Goal: Task Accomplishment & Management: Use online tool/utility

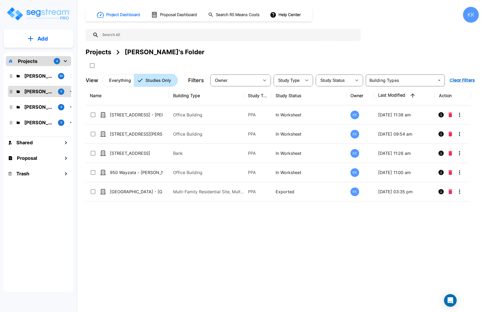
click at [25, 303] on div "Add Projects 4 [PERSON_NAME]'s Folder (Finalized Reports) 30 [PERSON_NAME]'s Fo…" at bounding box center [38, 156] width 77 height 312
click at [37, 77] on p "[PERSON_NAME]'s Folder (Finalized Reports)" at bounding box center [39, 75] width 30 height 7
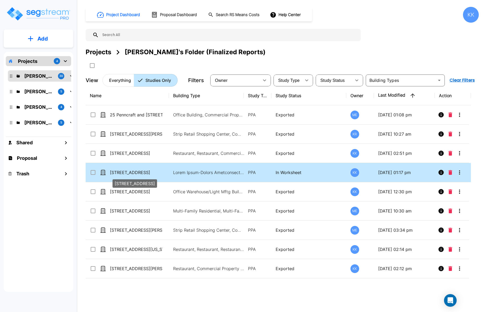
click at [130, 173] on p "[STREET_ADDRESS]" at bounding box center [136, 172] width 53 height 6
checkbox input "true"
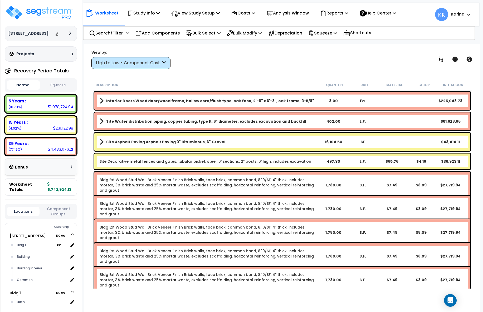
click at [370, 65] on div "View by: High to Low - Component Cost High to Low - Component Cost" at bounding box center [282, 59] width 385 height 19
click at [149, 63] on div "High to Low - Component Cost" at bounding box center [128, 63] width 65 height 6
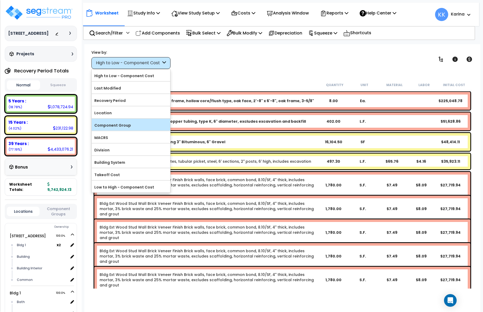
click at [131, 122] on label "Component Group" at bounding box center [131, 125] width 79 height 8
click at [0, 0] on input "Component Group" at bounding box center [0, 0] width 0 height 0
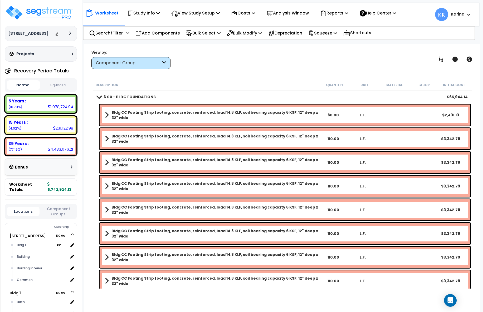
click at [98, 96] on span at bounding box center [98, 97] width 7 height 4
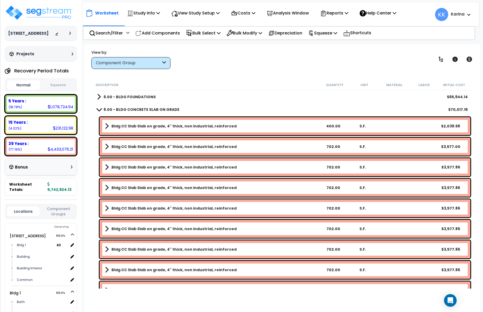
click at [98, 110] on span at bounding box center [98, 109] width 7 height 4
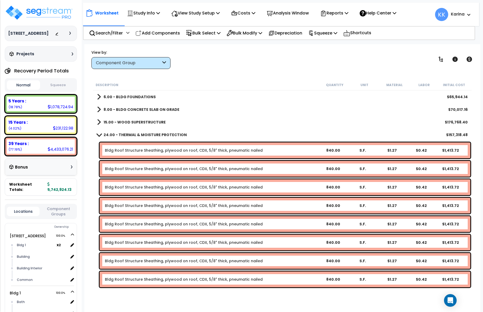
click at [99, 133] on span at bounding box center [98, 135] width 7 height 4
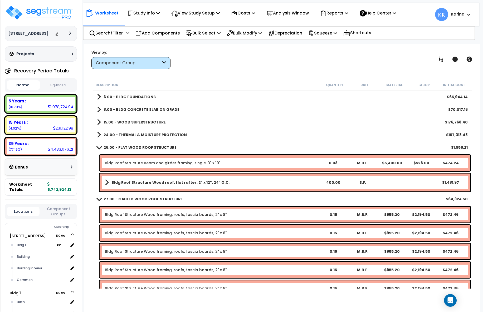
click at [99, 148] on span at bounding box center [98, 147] width 7 height 4
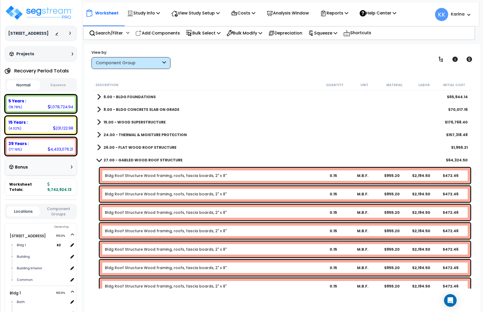
click at [99, 161] on span at bounding box center [98, 160] width 7 height 4
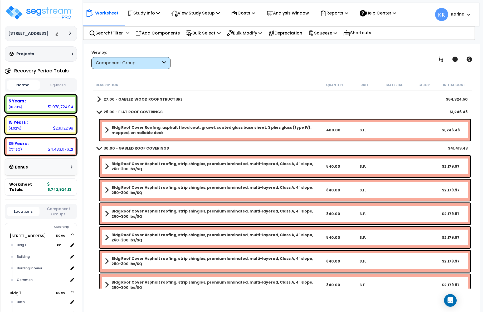
scroll to position [63, 0]
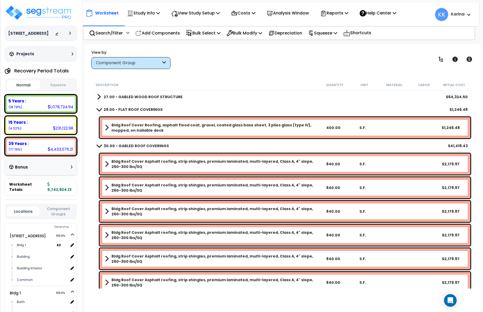
click at [98, 109] on span at bounding box center [98, 109] width 7 height 4
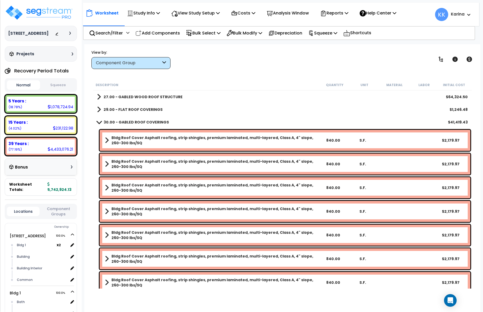
click at [98, 121] on span at bounding box center [98, 122] width 7 height 4
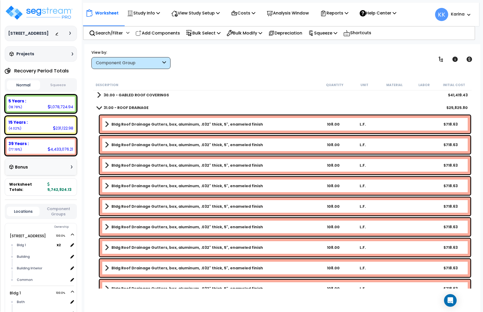
scroll to position [95, 0]
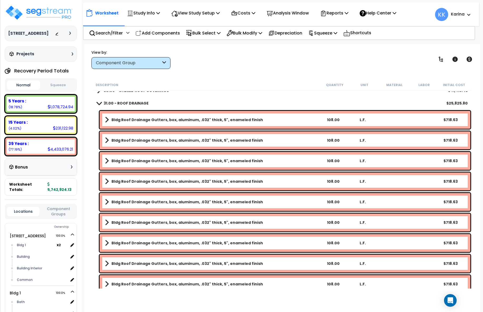
click at [99, 103] on span at bounding box center [98, 103] width 7 height 4
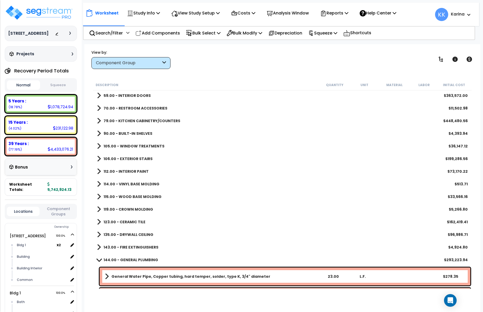
scroll to position [190, 0]
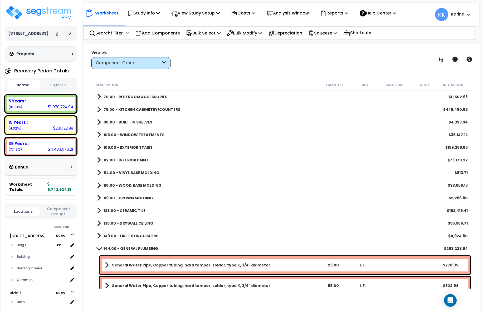
click at [98, 199] on span at bounding box center [99, 197] width 4 height 7
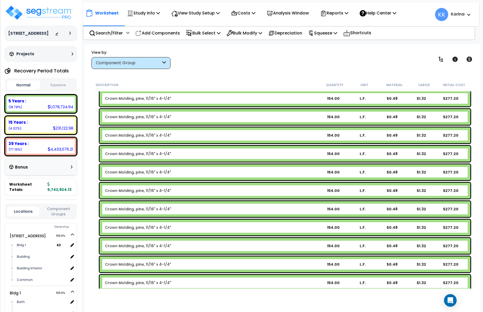
scroll to position [379, 0]
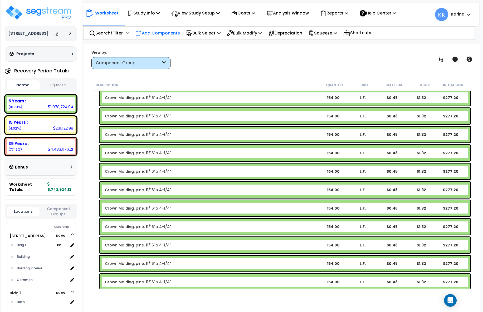
click at [163, 31] on p "Add Components" at bounding box center [157, 33] width 45 height 7
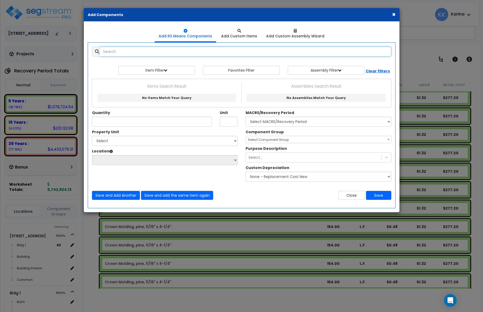
select select
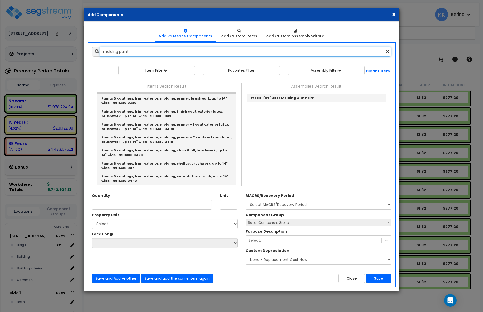
scroll to position [0, 0]
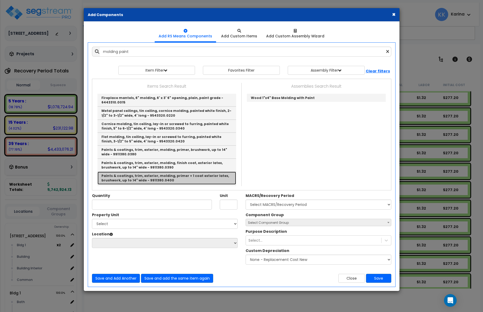
click at [164, 176] on link "Paints & coatings, trim, exterior, molding, primer + 1 coat exterior latex, bru…" at bounding box center [166, 178] width 139 height 13
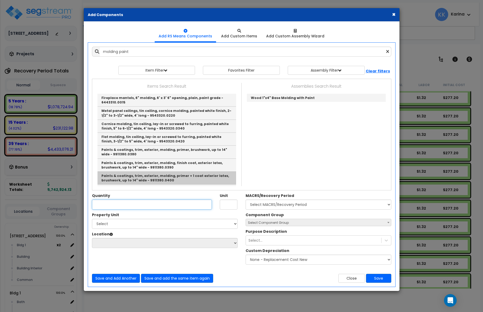
type input "Paints & coatings, trim, exterior, molding, primer + 1 coat exterior latex, bru…"
type input "L.F."
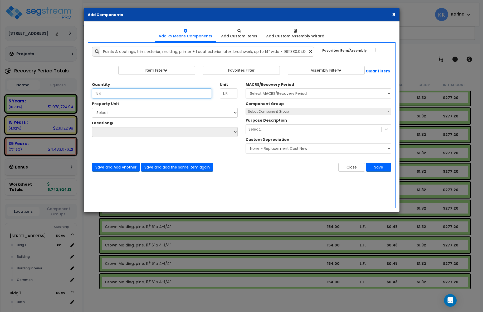
type input "154"
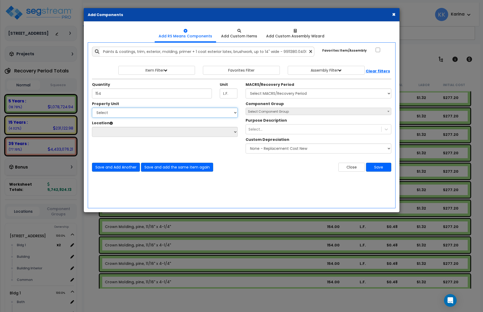
select select "171660"
click option "Bldg 1" at bounding box center [0, 0] width 0 height 0
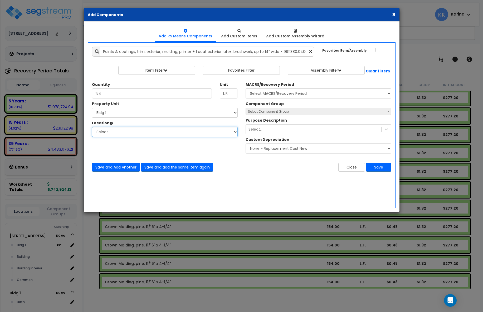
click at [92, 127] on select "Select Bath Bedrooms Bldg 1 Building Building Interior Exterior Kitchen Living …" at bounding box center [165, 132] width 146 height 10
select select "461"
click option "Building Interior" at bounding box center [0, 0] width 0 height 0
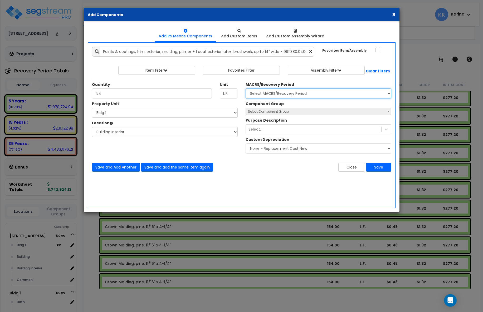
click at [246, 89] on select "Select MACRS/Recovery Period 5 Years - 57.0 - Distributive Trades & Services 5 …" at bounding box center [319, 94] width 146 height 10
select select "3667"
click option "5 Years - 57.0 - Distributive Trades & Services" at bounding box center [0, 0] width 0 height 0
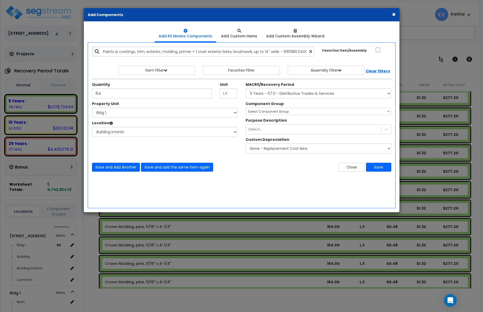
click at [266, 111] on span "Select Component Group" at bounding box center [268, 111] width 41 height 4
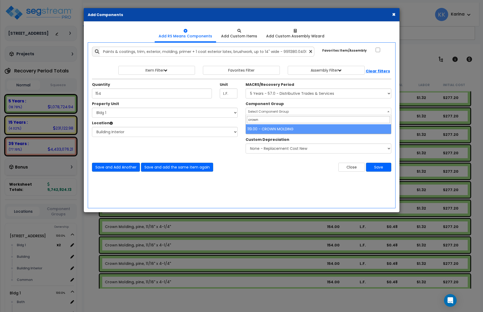
type input "crown"
select select "56934"
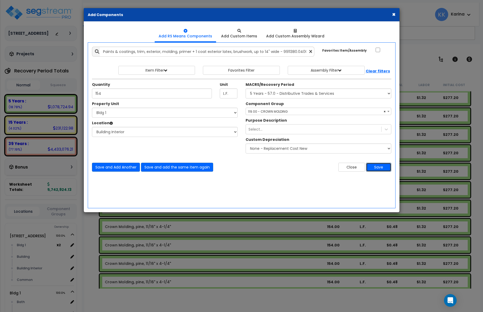
click at [375, 165] on button "Save" at bounding box center [378, 167] width 25 height 9
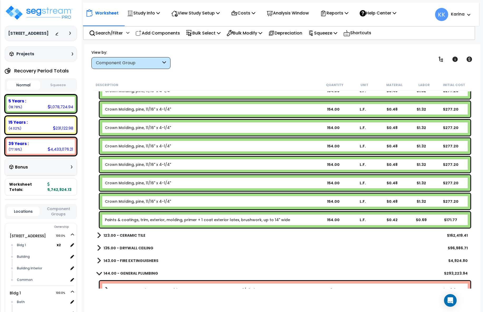
scroll to position [537, 0]
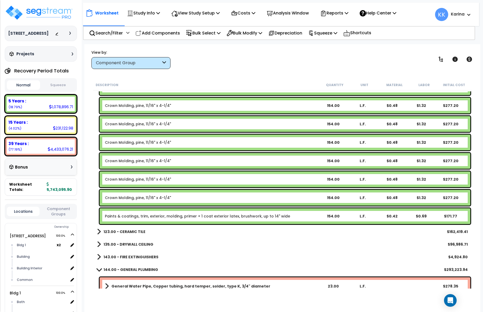
click at [167, 218] on link "Paints & coatings, trim, exterior, molding, primer + 1 coat exterior latex, bru…" at bounding box center [197, 216] width 185 height 5
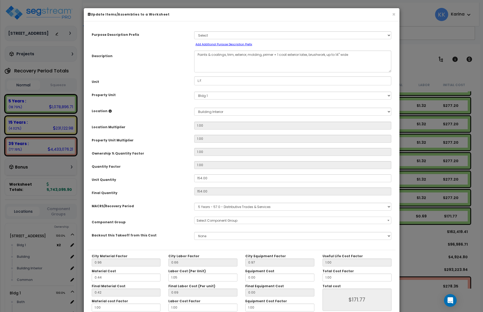
select select "56934"
drag, startPoint x: 247, startPoint y: 54, endPoint x: 235, endPoint y: 55, distance: 12.7
click at [235, 55] on textarea "Paints & coatings, trim, exterior, molding, primer + 1 coat exterior latex, bru…" at bounding box center [292, 62] width 197 height 22
drag, startPoint x: 296, startPoint y: 54, endPoint x: 283, endPoint y: 56, distance: 12.7
click at [283, 56] on textarea "Paints & coatings, trim, exterior, molding, primer + 1 coat exterior latex, bru…" at bounding box center [292, 62] width 197 height 22
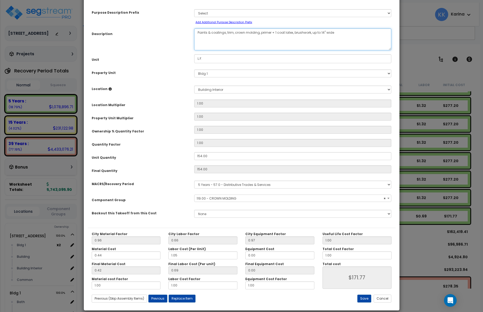
scroll to position [29, 0]
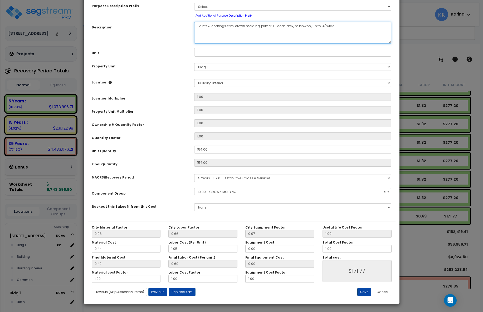
type textarea "Paints & coatings, trim, crown molding, primer + 1 coat latex, brushwork, up to…"
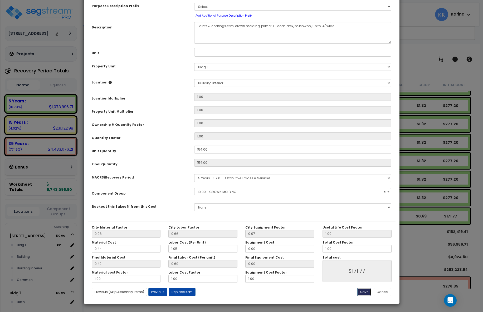
click at [365, 294] on button "Save" at bounding box center [364, 292] width 14 height 8
type input "171.77"
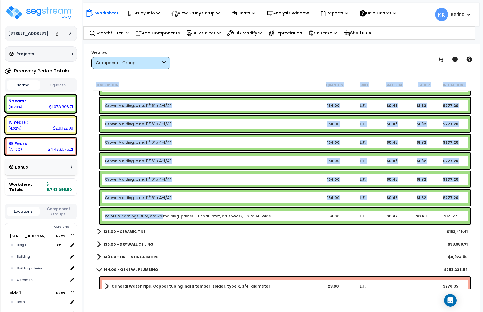
click at [160, 217] on link "Paints & coatings, trim, crown molding, primer + 1 coat latex, brushwork, up to…" at bounding box center [188, 216] width 166 height 5
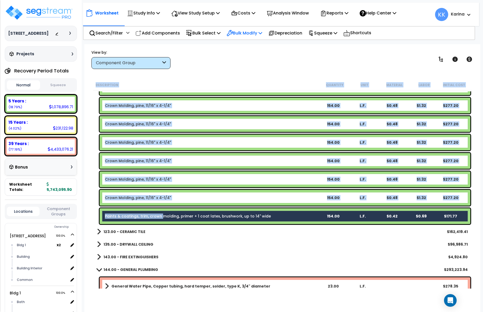
click at [252, 30] on p "Bulk Modify" at bounding box center [245, 33] width 36 height 7
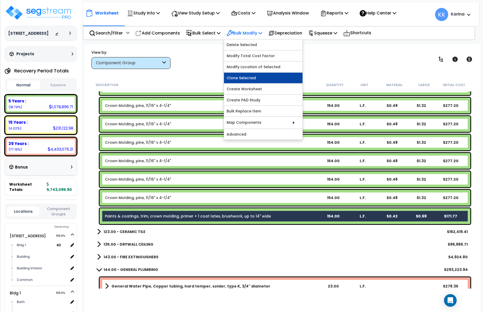
click at [245, 77] on link "Clone Selected" at bounding box center [263, 78] width 79 height 11
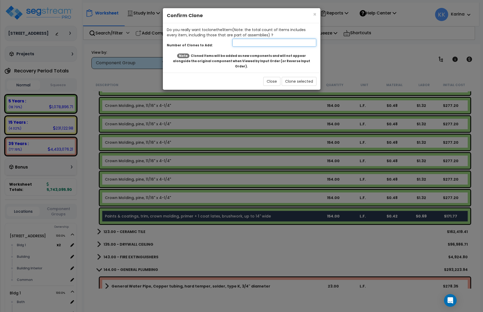
click at [245, 45] on input "number" at bounding box center [274, 43] width 84 height 8
type input "18"
click at [289, 78] on button "Clone selected" at bounding box center [299, 81] width 35 height 9
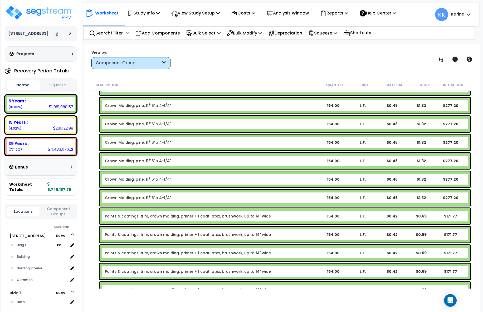
click at [132, 232] on div "Paints & coatings, trim, crown molding, primer + 1 coat latex, brushwork, up to…" at bounding box center [285, 235] width 371 height 16
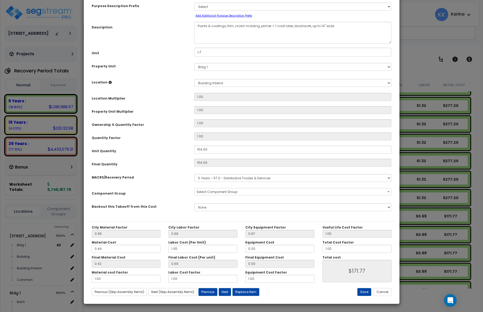
select select "56934"
click at [194, 63] on select "Select 3620 Southmore Blvd Bldg 1 Bldg 2 Bldg 3 Bldg 4 Bldg 5 Bldg 6 Bldg 7 Bld…" at bounding box center [292, 67] width 197 height 8
select select "171661"
click option "Bldg 2" at bounding box center [0, 0] width 0 height 0
click at [194, 79] on select "Select Bldg 1 Building Building Interior Add Additional Location" at bounding box center [292, 83] width 197 height 8
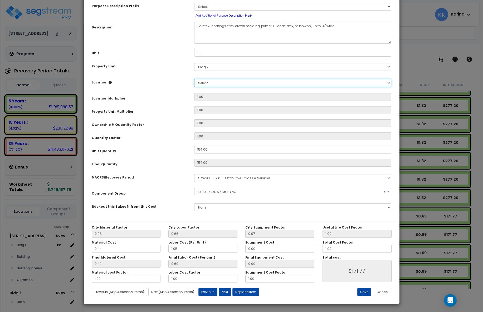
select select "461"
click option "Building Interior" at bounding box center [0, 0] width 0 height 0
type input "1"
type input "154"
type input "$170.94"
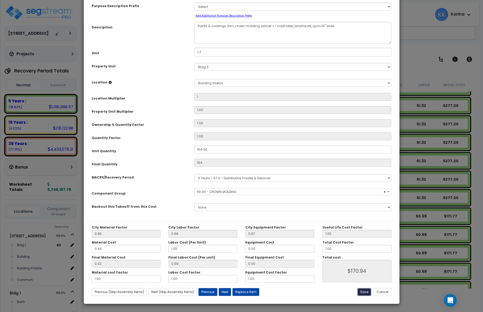
click at [365, 292] on button "Save" at bounding box center [364, 292] width 14 height 8
type input "1.00"
type input "154.00"
type input "170.94"
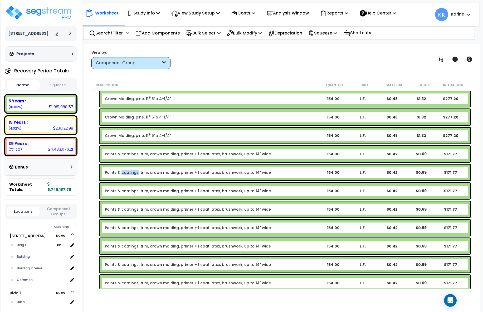
scroll to position [601, 0]
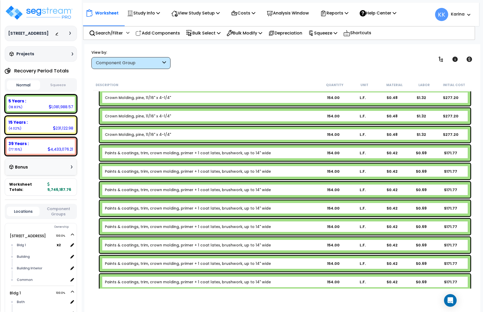
click at [139, 190] on link "Paints & coatings, trim, crown molding, primer + 1 coat latex, brushwork, up to…" at bounding box center [188, 189] width 166 height 5
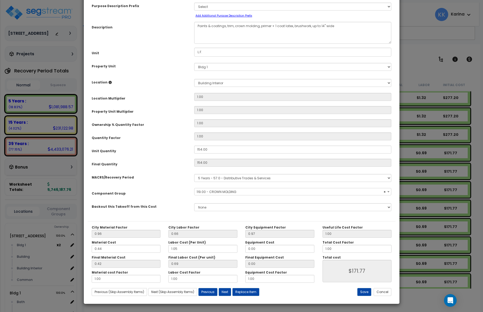
select select "56934"
click at [194, 63] on select "Select 3620 Southmore Blvd Bldg 1 Bldg 2 Bldg 3 Bldg 4 Bldg 5 Bldg 6 Bldg 7 Bld…" at bounding box center [292, 67] width 197 height 8
select select "171662"
click option "Bldg 3" at bounding box center [0, 0] width 0 height 0
click at [194, 79] on select "Select Bldg 1 Building Building Interior Add Additional Location" at bounding box center [292, 83] width 197 height 8
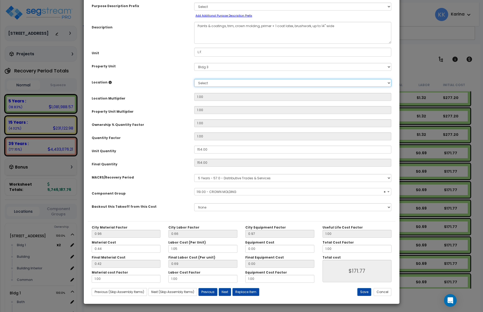
select select "461"
click option "Building Interior" at bounding box center [0, 0] width 0 height 0
type input "1"
type input "154"
type input "$170.94"
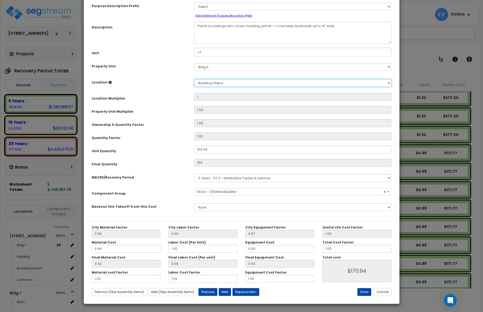
scroll to position [29, 0]
click at [364, 290] on button "Save" at bounding box center [364, 292] width 14 height 8
type input "1.00"
type input "154.00"
type input "170.94"
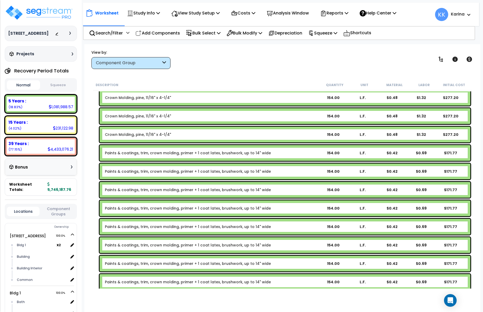
click at [159, 206] on link "Paints & coatings, trim, crown molding, primer + 1 coat latex, brushwork, up to…" at bounding box center [188, 208] width 166 height 5
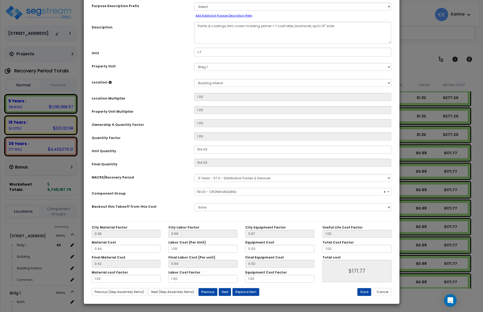
select select "56934"
select select "171663"
click option "Bldg 4" at bounding box center [0, 0] width 0 height 0
click at [194, 79] on select "Select Bldg 1 Building Building Interior Add Additional Location" at bounding box center [292, 83] width 197 height 8
select select "461"
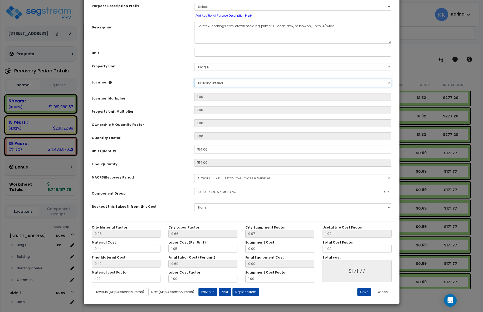
click option "Building Interior" at bounding box center [0, 0] width 0 height 0
type input "1"
type input "154"
type input "$170.94"
click at [361, 292] on button "Save" at bounding box center [364, 292] width 14 height 8
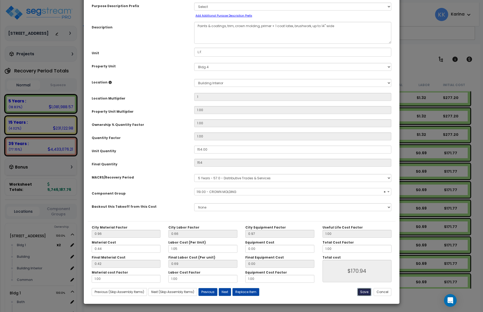
type input "1.00"
type input "154.00"
type input "170.94"
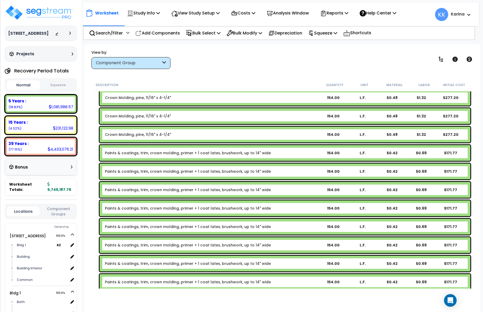
click at [180, 224] on link "Paints & coatings, trim, crown molding, primer + 1 coat latex, brushwork, up to…" at bounding box center [188, 226] width 166 height 5
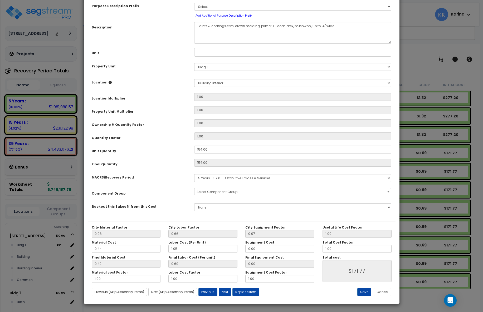
select select "56934"
click at [194, 63] on select "Select 3620 Southmore Blvd Bldg 1 Bldg 2 Bldg 3 Bldg 4 Bldg 5 Bldg 6 Bldg 7 Bld…" at bounding box center [292, 67] width 197 height 8
select select "171664"
click option "Bldg 5" at bounding box center [0, 0] width 0 height 0
click at [194, 79] on select "Select Bldg 1 Building Building Interior Add Additional Location" at bounding box center [292, 83] width 197 height 8
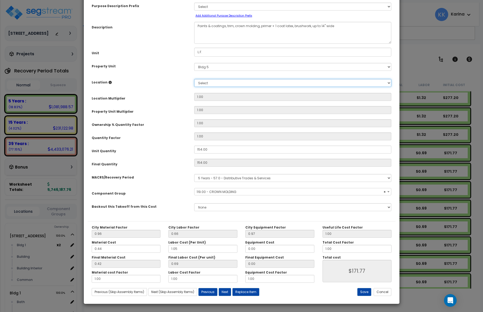
select select "461"
click option "Building Interior" at bounding box center [0, 0] width 0 height 0
type input "1"
type input "154"
type input "$170.94"
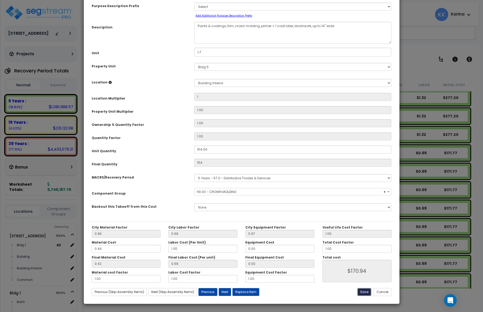
click at [363, 292] on button "Save" at bounding box center [364, 292] width 14 height 8
type input "1.00"
type input "154.00"
type input "170.94"
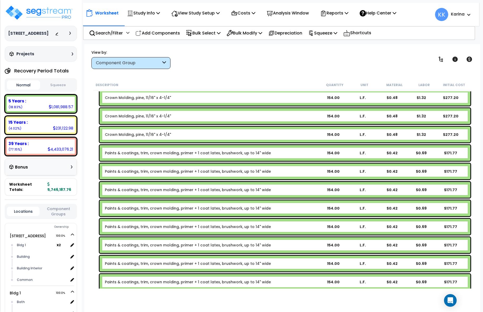
click at [167, 245] on link "Paints & coatings, trim, crown molding, primer + 1 coat latex, brushwork, up to…" at bounding box center [188, 245] width 166 height 5
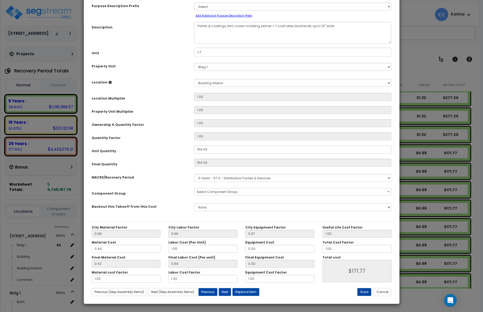
select select "56934"
click at [194, 63] on select "Select 3620 Southmore Blvd Bldg 1 Bldg 2 Bldg 3 Bldg 4 Bldg 5 Bldg 6 Bldg 7 Bld…" at bounding box center [292, 67] width 197 height 8
select select "171665"
click option "Bldg 6" at bounding box center [0, 0] width 0 height 0
click at [194, 79] on select "Select Bldg 1 Building Building Interior Add Additional Location" at bounding box center [292, 83] width 197 height 8
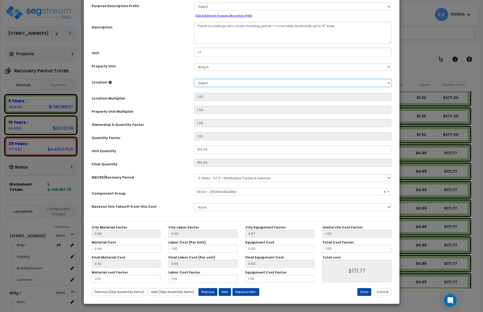
select select "461"
click option "Building Interior" at bounding box center [0, 0] width 0 height 0
type input "1"
type input "154"
type input "$170.94"
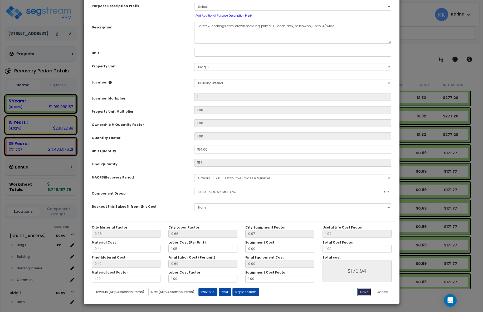
click at [366, 292] on button "Save" at bounding box center [364, 292] width 14 height 8
type input "1.00"
type input "154.00"
type input "170.94"
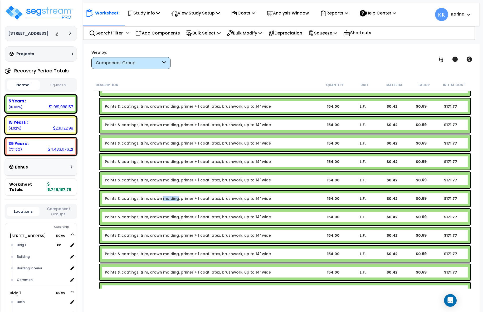
scroll to position [664, 0]
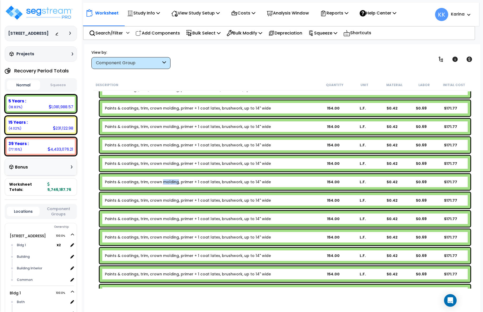
click at [175, 197] on div "Paints & coatings, trim, crown molding, primer + 1 coat latex, brushwork, up to…" at bounding box center [285, 201] width 371 height 16
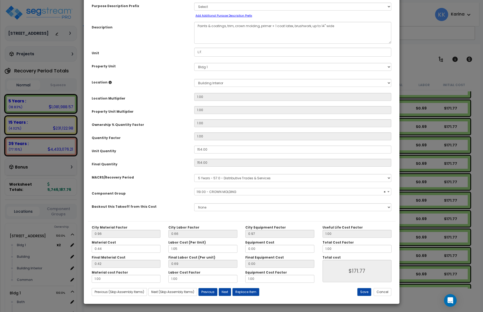
select select "56934"
click at [194, 63] on select "Select 3620 Southmore Blvd Bldg 1 Bldg 2 Bldg 3 Bldg 4 Bldg 5 Bldg 6 Bldg 7 Bld…" at bounding box center [292, 67] width 197 height 8
select select "171666"
click option "Bldg 7" at bounding box center [0, 0] width 0 height 0
click at [194, 79] on select "Select Bldg 1 Building Building Interior Add Additional Location" at bounding box center [292, 83] width 197 height 8
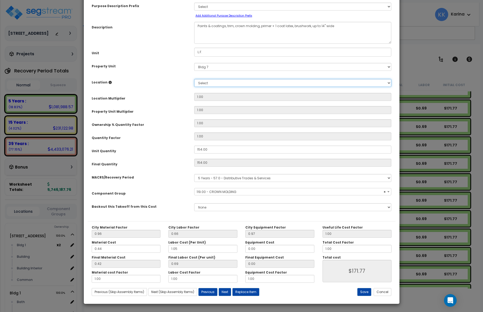
select select "461"
click option "Building Interior" at bounding box center [0, 0] width 0 height 0
type input "1"
type input "154"
type input "$170.94"
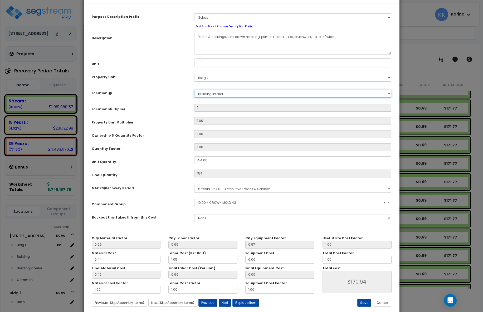
scroll to position [29, 0]
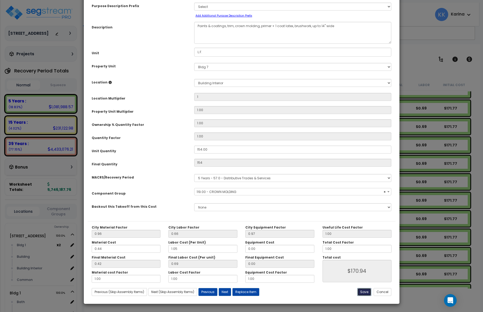
click at [364, 291] on button "Save" at bounding box center [364, 292] width 14 height 8
type input "1.00"
type input "154.00"
type input "170.94"
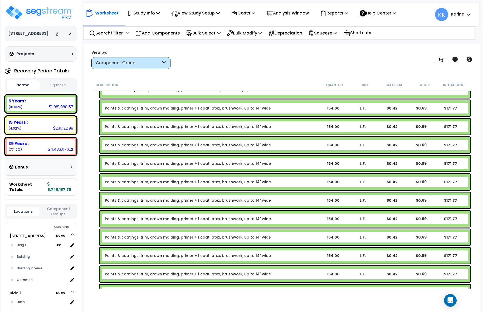
click at [190, 218] on link "Paints & coatings, trim, crown molding, primer + 1 coat latex, brushwork, up to…" at bounding box center [188, 218] width 166 height 5
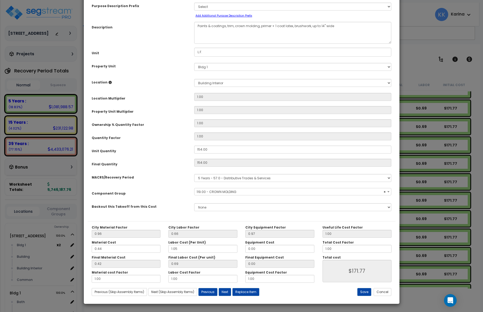
select select "56934"
click at [194, 63] on select "Select 3620 Southmore Blvd Bldg 1 Bldg 2 Bldg 3 Bldg 4 Bldg 5 Bldg 6 Bldg 7 Bld…" at bounding box center [292, 67] width 197 height 8
select select "171667"
click option "Bldg 8" at bounding box center [0, 0] width 0 height 0
click at [194, 79] on select "Select Bldg 1 Building Building Interior Add Additional Location" at bounding box center [292, 83] width 197 height 8
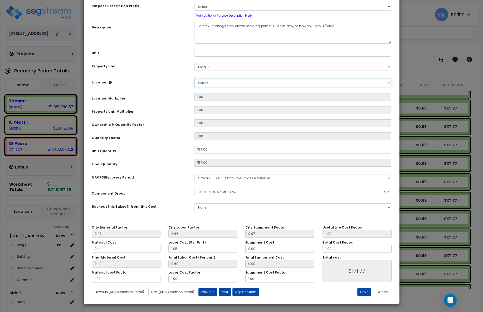
select select "461"
click option "Building Interior" at bounding box center [0, 0] width 0 height 0
type input "1"
type input "154"
type input "$170.94"
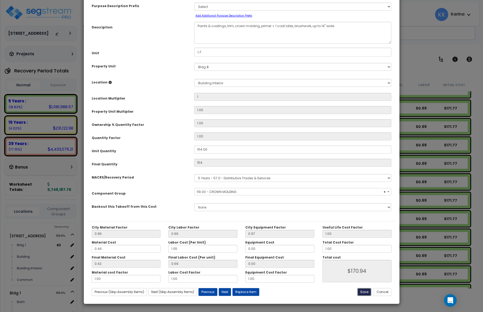
click at [365, 293] on button "Save" at bounding box center [364, 292] width 14 height 8
type input "1.00"
type input "154.00"
type input "170.94"
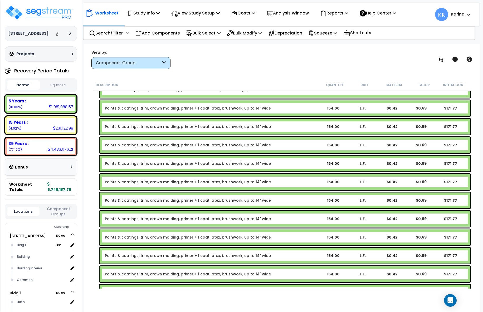
click at [200, 238] on link "Paints & coatings, trim, crown molding, primer + 1 coat latex, brushwork, up to…" at bounding box center [188, 237] width 166 height 5
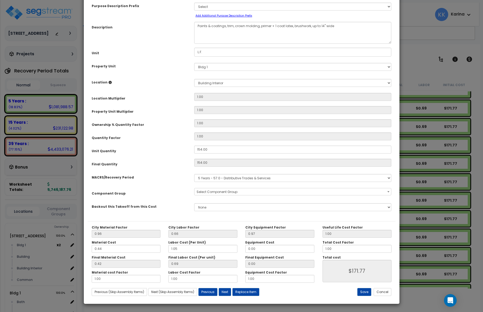
select select "56934"
select select "171668"
click option "Bldg 9" at bounding box center [0, 0] width 0 height 0
click at [194, 79] on select "Select Bldg 1 Building Building Interior Add Additional Location" at bounding box center [292, 83] width 197 height 8
select select "461"
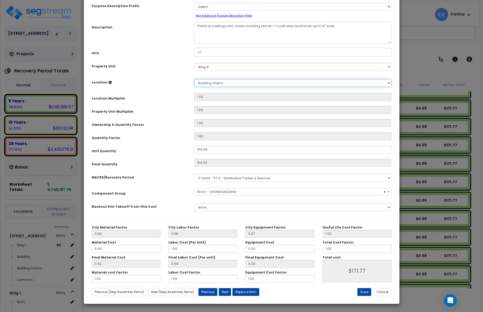
click option "Building Interior" at bounding box center [0, 0] width 0 height 0
type input "1"
type input "154"
type input "$170.94"
click at [363, 291] on button "Save" at bounding box center [364, 292] width 14 height 8
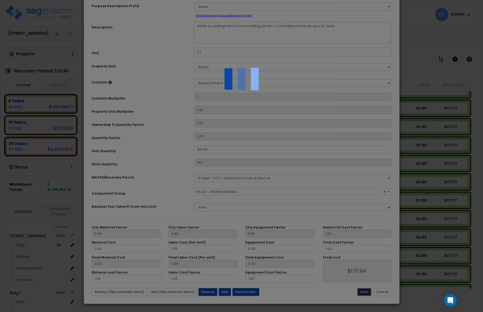
type input "1.00"
type input "154.00"
type input "170.94"
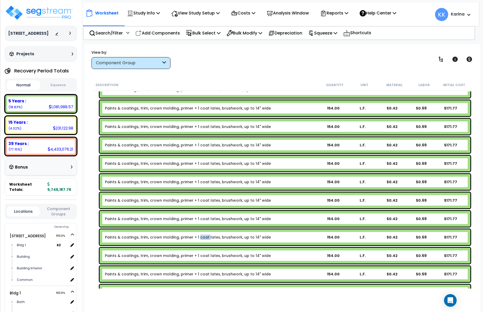
scroll to position [759, 0]
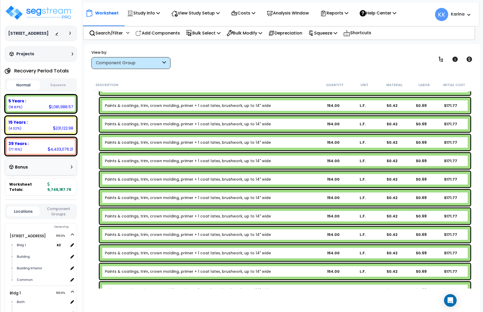
click at [195, 160] on link "Paints & coatings, trim, crown molding, primer + 1 coat latex, brushwork, up to…" at bounding box center [188, 160] width 166 height 5
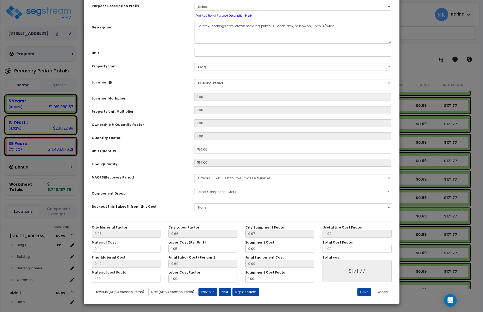
select select "56934"
click at [194, 63] on select "Select 3620 Southmore Blvd Bldg 1 Bldg 2 Bldg 3 Bldg 4 Bldg 5 Bldg 6 Bldg 7 Bld…" at bounding box center [292, 67] width 197 height 8
select select "171669"
click option "Bldg 10" at bounding box center [0, 0] width 0 height 0
click at [194, 79] on select "Select Bldg 1 Building Building Interior Add Additional Location" at bounding box center [292, 83] width 197 height 8
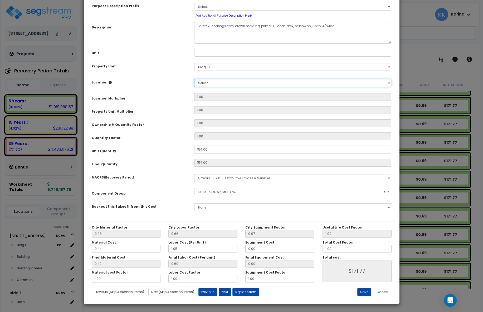
select select "461"
click option "Building Interior" at bounding box center [0, 0] width 0 height 0
type input "1"
type input "154"
type input "$170.94"
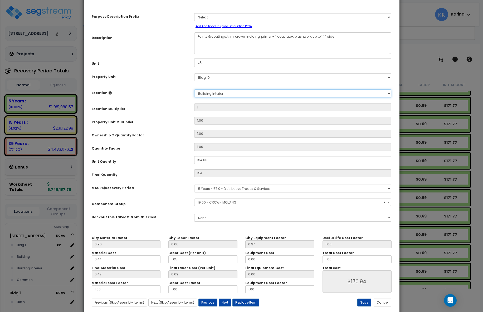
scroll to position [29, 0]
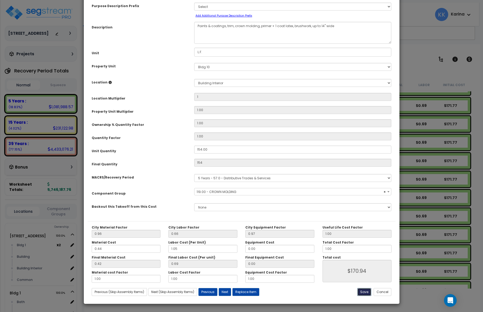
click at [364, 291] on button "Save" at bounding box center [364, 292] width 14 height 8
type input "1.00"
type input "154.00"
type input "170.94"
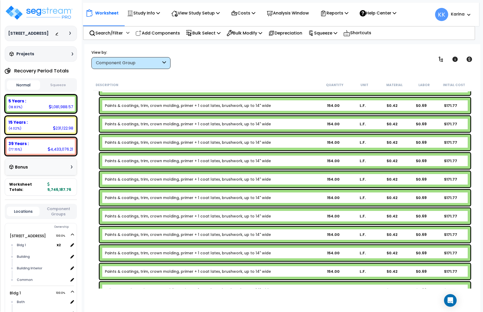
click at [190, 179] on link "Paints & coatings, trim, crown molding, primer + 1 coat latex, brushwork, up to…" at bounding box center [188, 179] width 166 height 5
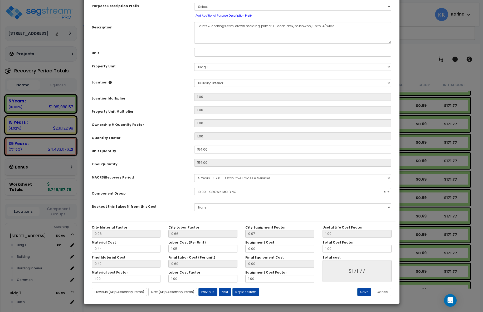
select select "56934"
click at [194, 63] on select "Select 3620 Southmore Blvd Bldg 1 Bldg 2 Bldg 3 Bldg 4 Bldg 5 Bldg 6 Bldg 7 Bld…" at bounding box center [292, 67] width 197 height 8
select select "171670"
click option "Bldg 11" at bounding box center [0, 0] width 0 height 0
click at [194, 79] on select "Select Bldg 1 Building Building Interior Add Additional Location" at bounding box center [292, 83] width 197 height 8
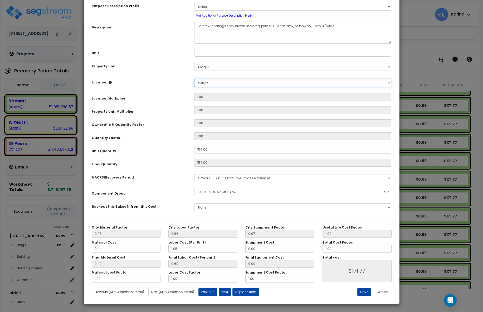
select select "461"
click option "Building Interior" at bounding box center [0, 0] width 0 height 0
type input "1"
type input "154"
type input "$170.94"
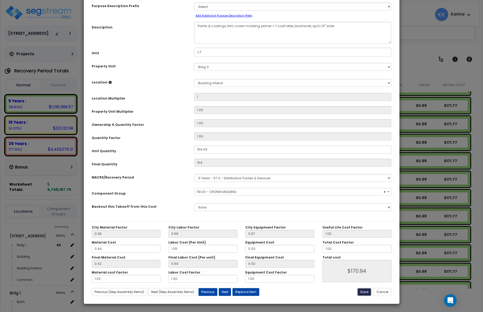
click at [366, 292] on button "Save" at bounding box center [364, 292] width 14 height 8
type input "1.00"
type input "154.00"
type input "170.94"
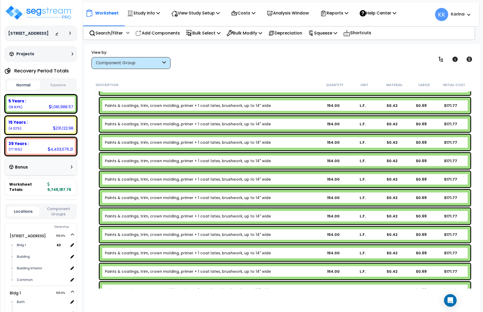
click at [192, 198] on link "Paints & coatings, trim, crown molding, primer + 1 coat latex, brushwork, up to…" at bounding box center [188, 197] width 166 height 5
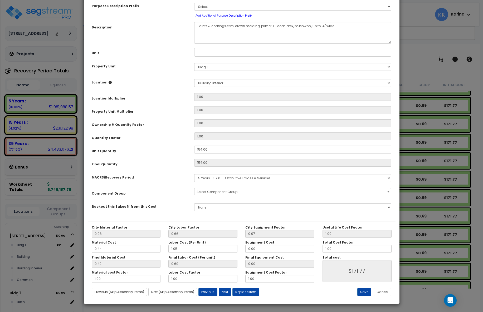
select select "56934"
click at [194, 63] on select "Select 3620 Southmore Blvd Bldg 1 Bldg 2 Bldg 3 Bldg 4 Bldg 5 Bldg 6 Bldg 7 Bld…" at bounding box center [292, 67] width 197 height 8
select select "171671"
click option "Bldg 12" at bounding box center [0, 0] width 0 height 0
click at [194, 79] on select "Select Bldg 1 Building Building Interior Add Additional Location" at bounding box center [292, 83] width 197 height 8
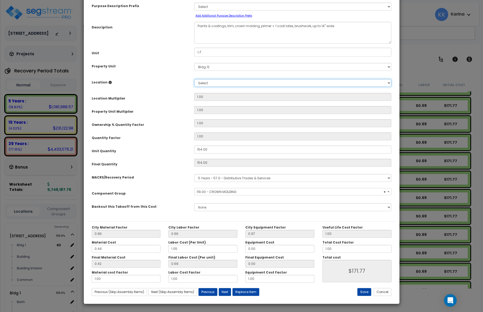
select select "461"
click option "Building Interior" at bounding box center [0, 0] width 0 height 0
type input "1"
type input "154"
type input "$170.94"
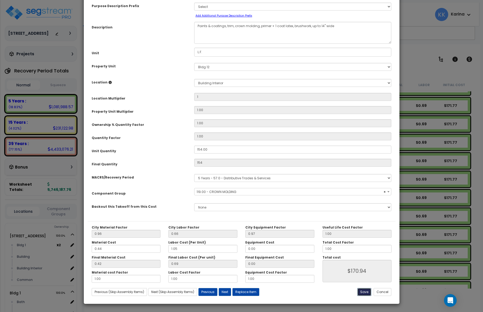
click at [364, 291] on button "Save" at bounding box center [364, 292] width 14 height 8
type input "1.00"
type input "154.00"
type input "170.94"
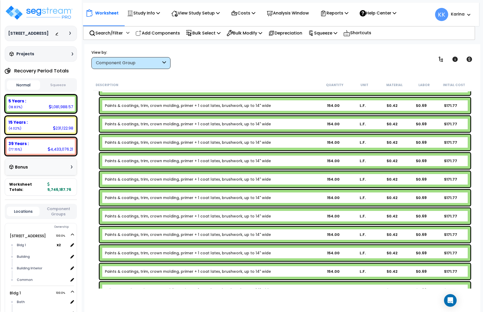
click at [204, 216] on link "Paints & coatings, trim, crown molding, primer + 1 coat latex, brushwork, up to…" at bounding box center [188, 216] width 166 height 5
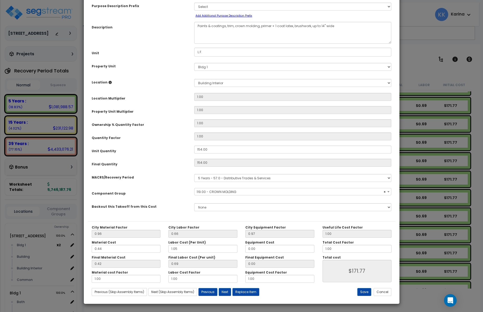
select select "56934"
click at [194, 63] on select "Select 3620 Southmore Blvd Bldg 1 Bldg 2 Bldg 3 Bldg 4 Bldg 5 Bldg 6 Bldg 7 Bld…" at bounding box center [292, 67] width 197 height 8
select select "171672"
click option "Bldg 13" at bounding box center [0, 0] width 0 height 0
click at [194, 79] on select "Select Bldg 1 Building Building Interior Add Additional Location" at bounding box center [292, 83] width 197 height 8
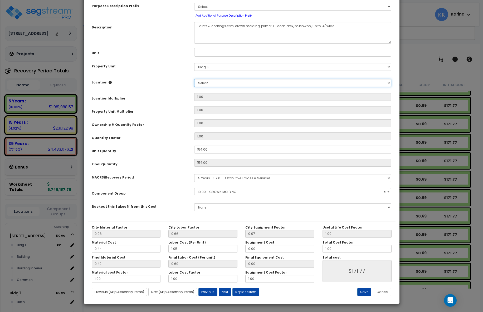
select select "461"
click option "Building Interior" at bounding box center [0, 0] width 0 height 0
type input "1"
type input "154"
type input "$170.94"
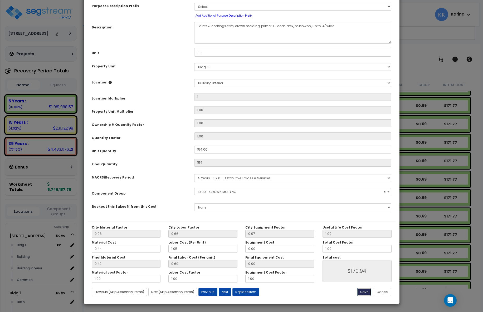
click at [362, 292] on button "Save" at bounding box center [364, 292] width 14 height 8
type input "1.00"
type input "154.00"
type input "170.94"
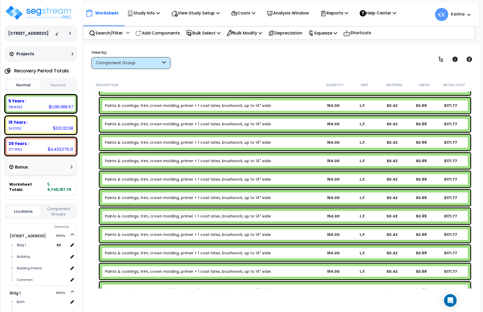
click at [209, 233] on link "Paints & coatings, trim, crown molding, primer + 1 coat latex, brushwork, up to…" at bounding box center [188, 234] width 166 height 5
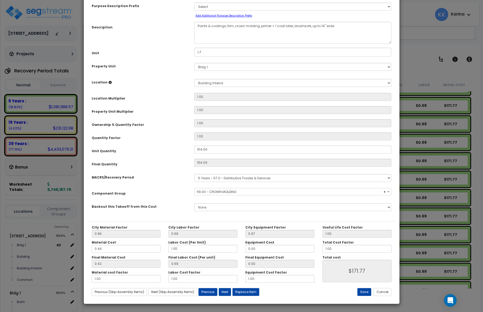
select select "56934"
click at [194, 63] on select "Select 3620 Southmore Blvd Bldg 1 Bldg 2 Bldg 3 Bldg 4 Bldg 5 Bldg 6 Bldg 7 Bld…" at bounding box center [292, 67] width 197 height 8
select select "171673"
click option "Bldg 14" at bounding box center [0, 0] width 0 height 0
click at [194, 79] on select "Select Bldg 1 Building Building Interior Add Additional Location" at bounding box center [292, 83] width 197 height 8
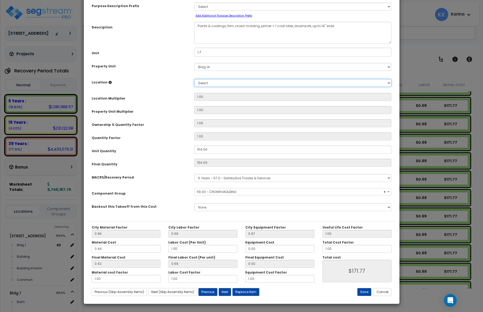
select select "461"
click option "Building Interior" at bounding box center [0, 0] width 0 height 0
type input "1"
type input "154"
type input "$170.94"
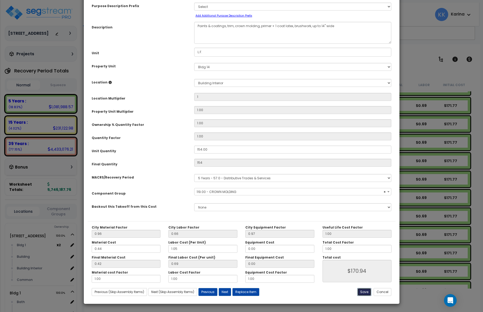
click at [364, 292] on button "Save" at bounding box center [364, 292] width 14 height 8
type input "1.00"
type input "154.00"
type input "170.94"
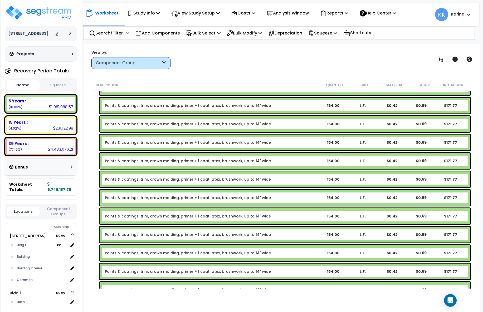
click at [189, 251] on link "Paints & coatings, trim, crown molding, primer + 1 coat latex, brushwork, up to…" at bounding box center [188, 253] width 166 height 5
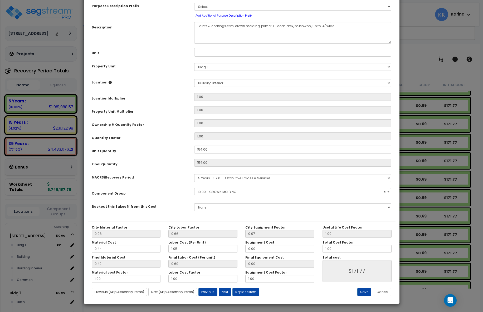
select select "56934"
click at [194, 63] on select "Select 3620 Southmore Blvd Bldg 1 Bldg 2 Bldg 3 Bldg 4 Bldg 5 Bldg 6 Bldg 7 Bld…" at bounding box center [292, 67] width 197 height 8
select select "171674"
click option "Bldg 15" at bounding box center [0, 0] width 0 height 0
click at [194, 79] on select "Select Bldg 1 Building Building Interior Add Additional Location" at bounding box center [292, 83] width 197 height 8
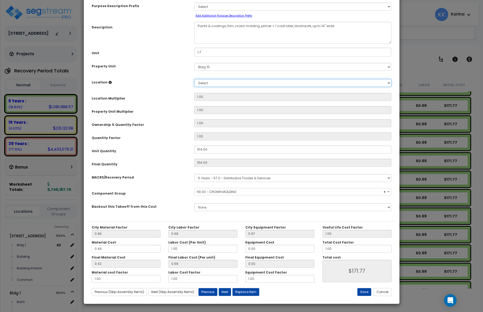
select select "461"
click option "Building Interior" at bounding box center [0, 0] width 0 height 0
type input "1"
type input "154"
type input "$170.94"
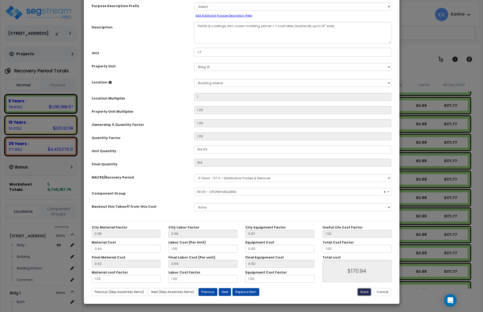
click at [363, 293] on button "Save" at bounding box center [364, 292] width 14 height 8
type input "1.00"
type input "154.00"
type input "170.94"
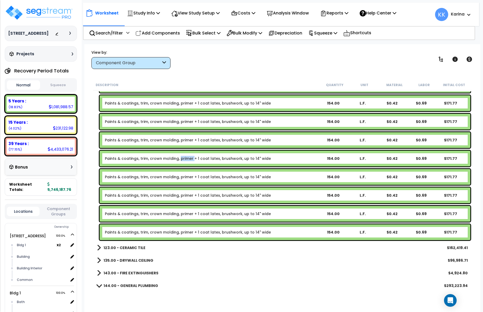
scroll to position [854, 0]
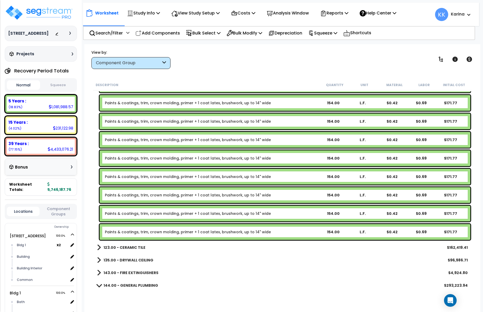
click at [183, 174] on link "Paints & coatings, trim, crown molding, primer + 1 coat latex, brushwork, up to…" at bounding box center [188, 176] width 166 height 5
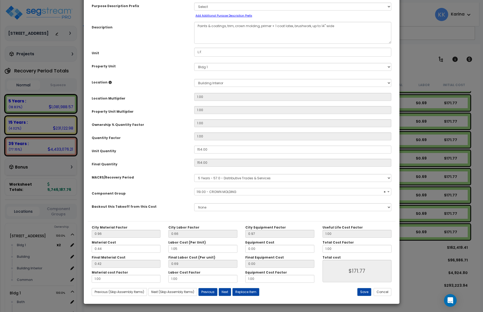
select select "56934"
click at [194, 63] on select "Select 3620 Southmore Blvd Bldg 1 Bldg 2 Bldg 3 Bldg 4 Bldg 5 Bldg 6 Bldg 7 Bld…" at bounding box center [292, 67] width 197 height 8
select select "171675"
click option "Bldg 16" at bounding box center [0, 0] width 0 height 0
click at [194, 79] on select "Select Bldg 1 Building Building Interior Add Additional Location" at bounding box center [292, 83] width 197 height 8
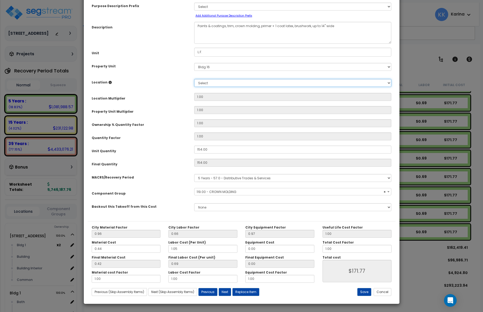
select select "461"
click option "Building Interior" at bounding box center [0, 0] width 0 height 0
type input "1"
type input "154"
type input "$170.94"
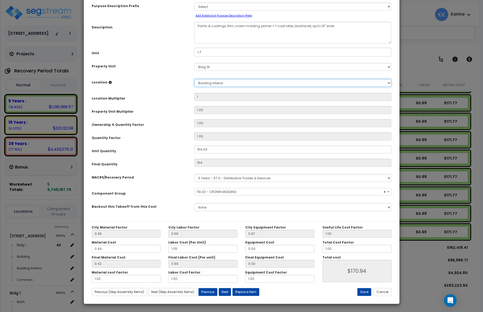
scroll to position [29, 0]
click at [364, 293] on button "Save" at bounding box center [364, 292] width 14 height 8
type input "1.00"
type input "154.00"
type input "170.94"
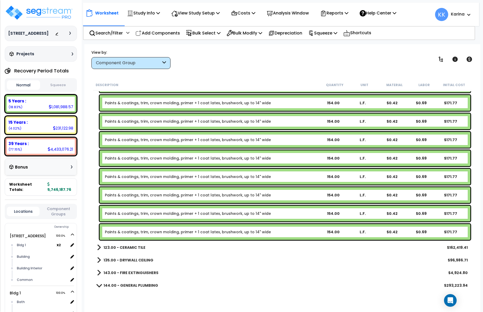
click at [193, 194] on link "Paints & coatings, trim, crown molding, primer + 1 coat latex, brushwork, up to…" at bounding box center [188, 195] width 166 height 5
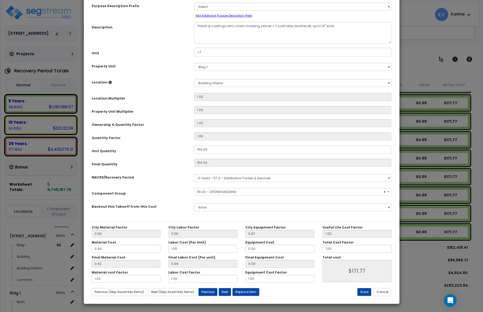
select select "56934"
click at [194, 63] on select "Select 3620 Southmore Blvd Bldg 1 Bldg 2 Bldg 3 Bldg 4 Bldg 5 Bldg 6 Bldg 7 Bld…" at bounding box center [292, 67] width 197 height 8
select select "171676"
click option "Bldg 17" at bounding box center [0, 0] width 0 height 0
click at [194, 79] on select "Select Bldg 1 Building Building Interior Add Additional Location" at bounding box center [292, 83] width 197 height 8
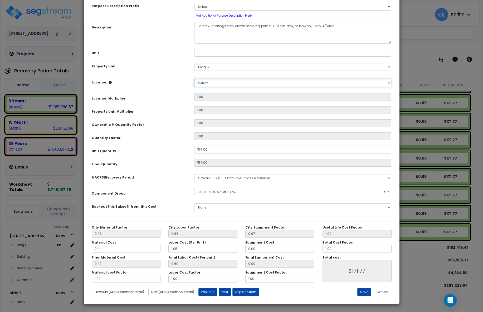
select select "461"
click option "Building Interior" at bounding box center [0, 0] width 0 height 0
type input "1"
type input "154"
type input "$170.94"
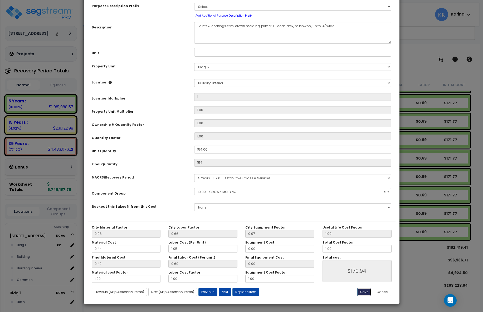
click at [366, 290] on button "Save" at bounding box center [364, 292] width 14 height 8
type input "1.00"
type input "154.00"
type input "170.94"
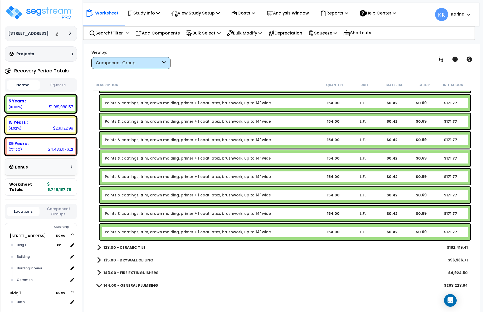
click at [194, 214] on link "Paints & coatings, trim, crown molding, primer + 1 coat latex, brushwork, up to…" at bounding box center [188, 213] width 166 height 5
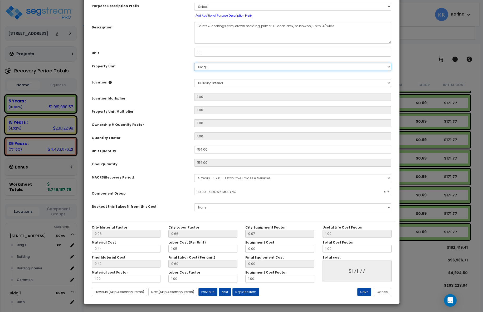
select select "56934"
click at [194, 63] on select "Select 3620 Southmore Blvd Bldg 1 Bldg 2 Bldg 3 Bldg 4 Bldg 5 Bldg 6 Bldg 7 Bld…" at bounding box center [292, 67] width 197 height 8
select select "171677"
click option "Bldg 18" at bounding box center [0, 0] width 0 height 0
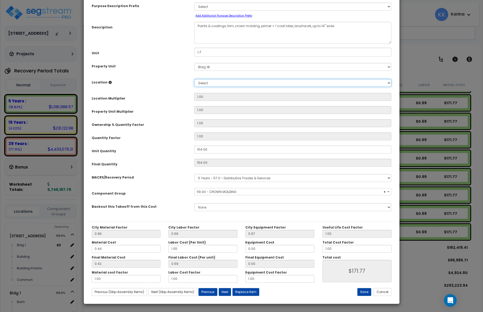
click at [194, 79] on select "Select Bldg 1 Building Building Interior Add Additional Location" at bounding box center [292, 83] width 197 height 8
select select "461"
click option "Building Interior" at bounding box center [0, 0] width 0 height 0
type input "1"
type input "154"
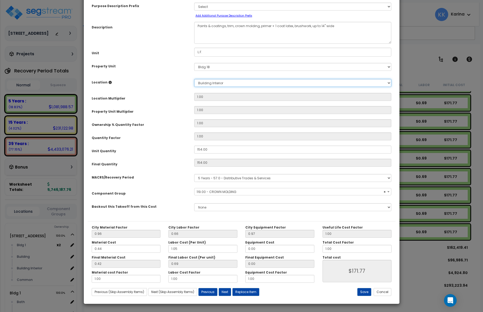
type input "$170.94"
click at [366, 291] on button "Save" at bounding box center [364, 292] width 14 height 8
type input "1.00"
type input "154.00"
type input "170.94"
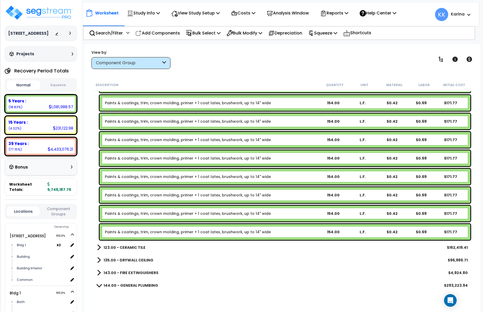
click at [192, 234] on link "Paints & coatings, trim, crown molding, primer + 1 coat latex, brushwork, up to…" at bounding box center [188, 231] width 166 height 5
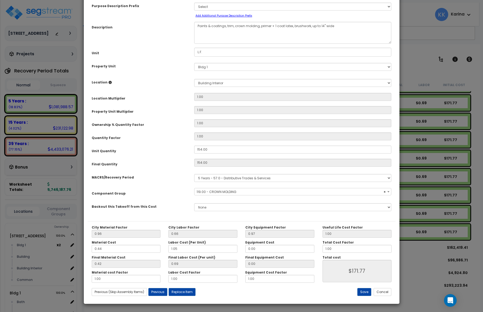
select select "56934"
click at [194, 63] on select "Select 3620 Southmore Blvd Bldg 1 Bldg 2 Bldg 3 Bldg 4 Bldg 5 Bldg 6 Bldg 7 Bld…" at bounding box center [292, 67] width 197 height 8
select select "171678"
click option "Bldg 19" at bounding box center [0, 0] width 0 height 0
click at [194, 79] on select "Select Bldg 1 Building Building Interior Add Additional Location" at bounding box center [292, 83] width 197 height 8
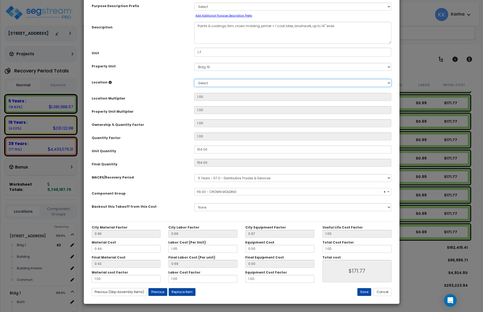
select select "461"
click option "Building Interior" at bounding box center [0, 0] width 0 height 0
type input "1"
type input "154"
type input "$170.94"
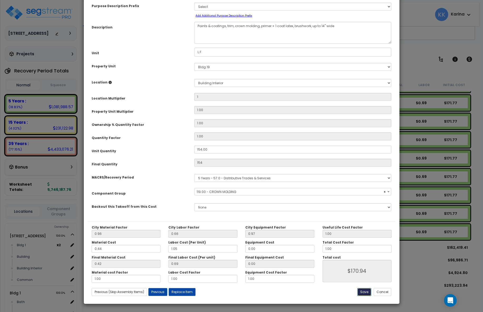
click at [361, 292] on button "Save" at bounding box center [364, 292] width 14 height 8
type input "1.00"
type input "154.00"
type input "170.94"
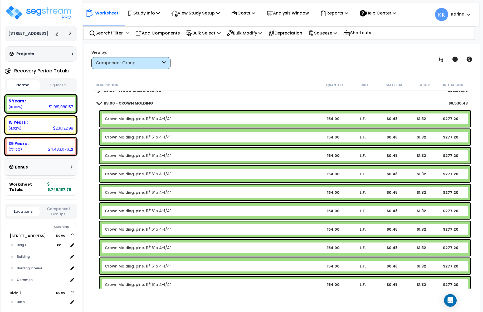
scroll to position [253, 0]
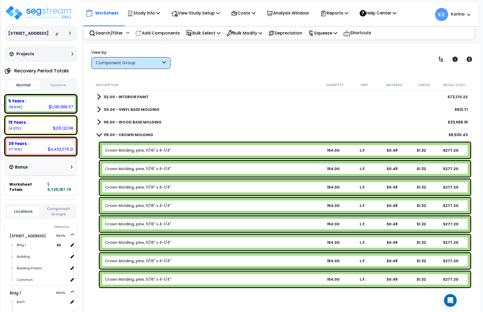
click at [97, 134] on span at bounding box center [98, 135] width 7 height 4
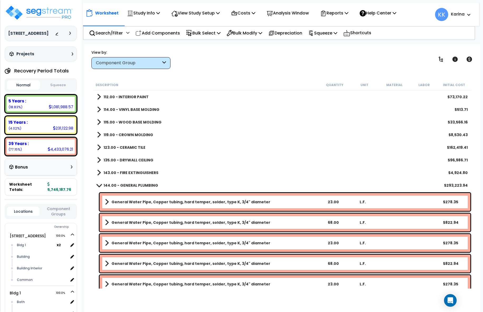
click at [98, 121] on span at bounding box center [99, 122] width 4 height 7
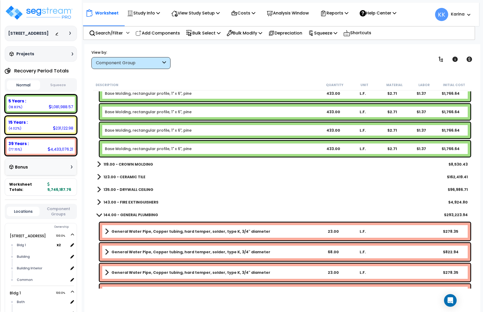
scroll to position [569, 0]
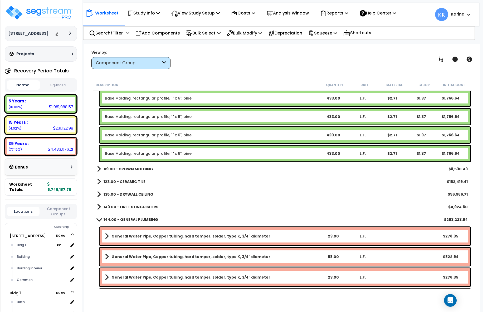
click at [100, 167] on span at bounding box center [99, 168] width 4 height 7
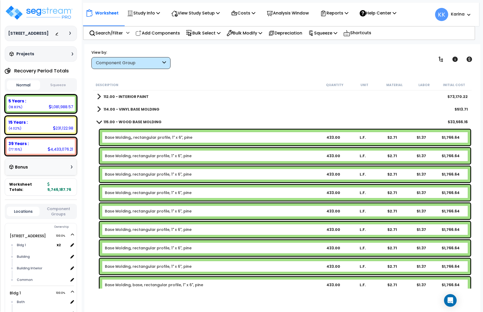
scroll to position [221, 0]
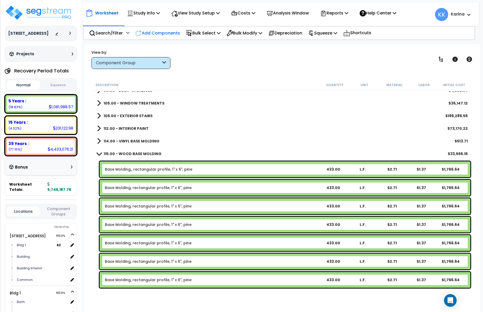
click at [158, 29] on div "Add Components" at bounding box center [158, 33] width 50 height 12
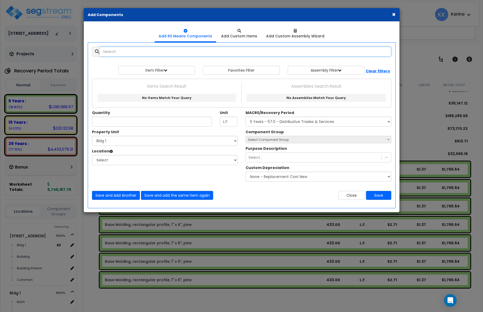
select select
type input "wood base paints"
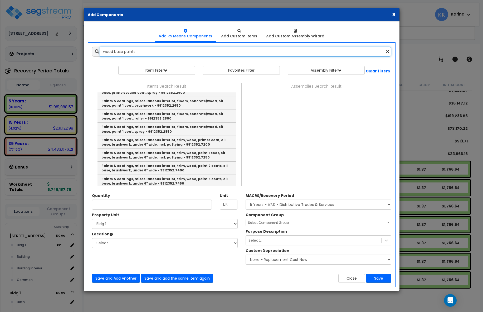
scroll to position [190, 0]
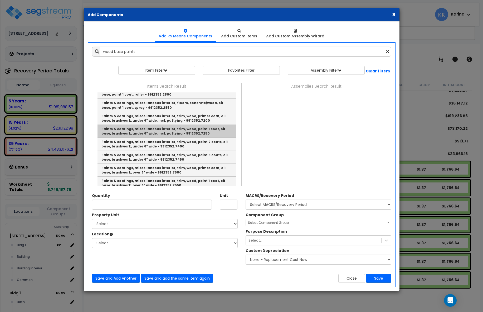
scroll to position [221, 0]
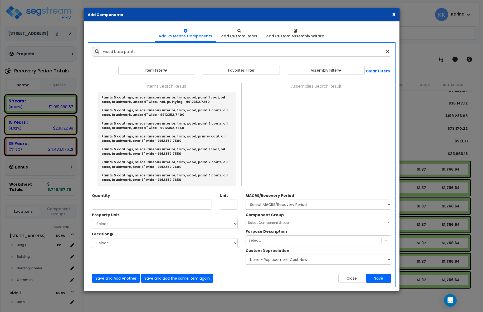
drag, startPoint x: 123, startPoint y: 51, endPoint x: 96, endPoint y: 51, distance: 27.1
click at [100, 51] on input "wood base paints" at bounding box center [245, 52] width 291 height 10
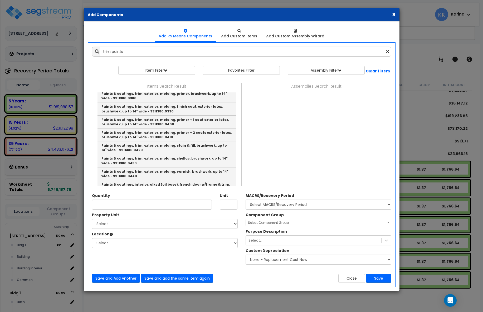
scroll to position [702, 0]
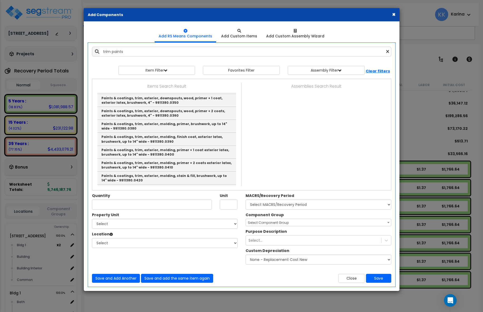
drag, startPoint x: 110, startPoint y: 51, endPoint x: 88, endPoint y: 51, distance: 21.9
click at [100, 51] on input "trim paints" at bounding box center [245, 52] width 291 height 10
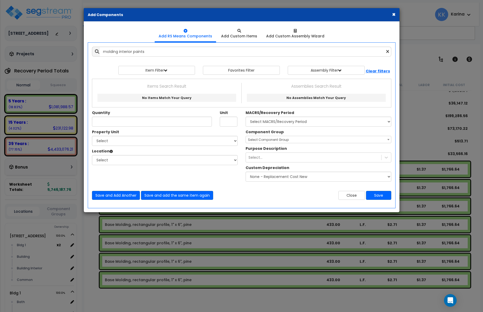
drag, startPoint x: 118, startPoint y: 51, endPoint x: 75, endPoint y: 51, distance: 42.9
click at [100, 51] on input "molding interior paints" at bounding box center [245, 52] width 291 height 10
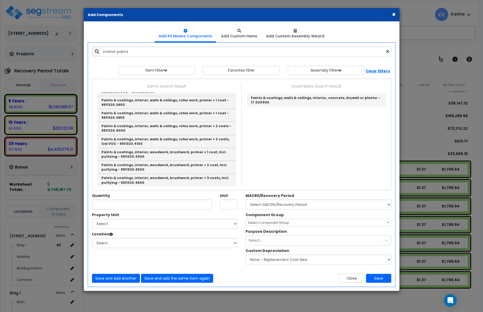
scroll to position [95, 0]
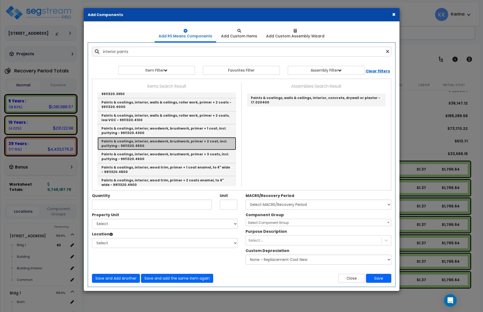
click at [137, 139] on link "Paints & coatings, interior, woodwork, brushwork, primer + 2 coat, incl. puttyi…" at bounding box center [166, 143] width 139 height 13
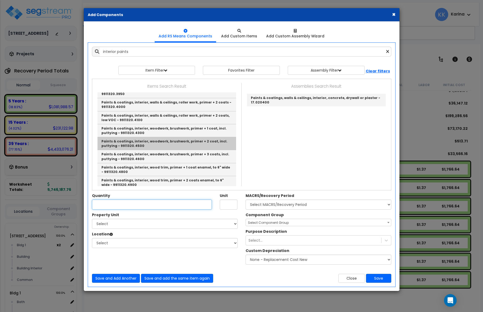
type input "Paints & coatings, interior, woodwork, brushwork, primer + 2 coat, incl. puttyi…"
type input "S.F."
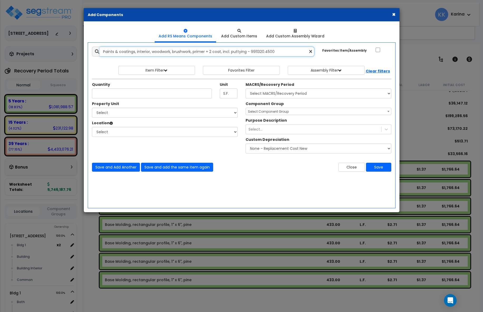
click at [237, 52] on input "Paints & coatings, interior, woodwork, brushwork, primer + 2 coat, incl. puttyi…" at bounding box center [207, 52] width 215 height 10
drag, startPoint x: 278, startPoint y: 52, endPoint x: 77, endPoint y: 50, distance: 201.0
click at [100, 50] on input "Paints & coatings, interior, woodwork, brushwork, primer + 2 coat, incl. puttyi…" at bounding box center [207, 52] width 215 height 10
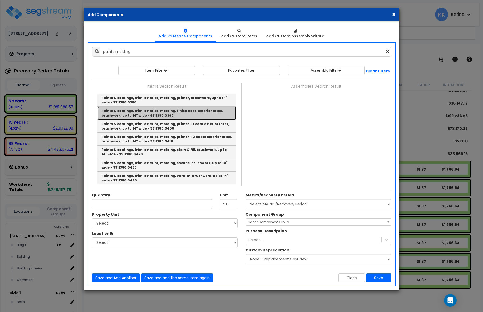
click at [111, 110] on link "Paints & coatings, trim, exterior, molding, finish coat, exterior latex, brushw…" at bounding box center [166, 113] width 139 height 13
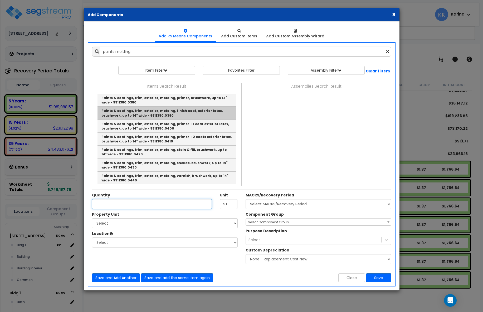
type input "Paints & coatings, trim, exterior, molding, finish coat, exterior latex, brushw…"
type input "L.F."
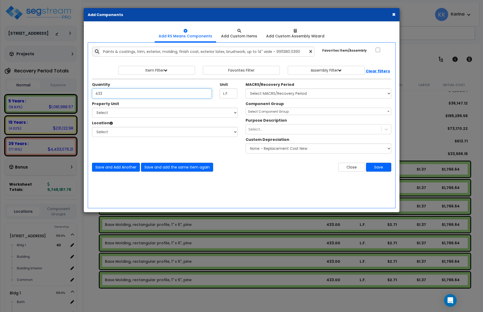
type input "433"
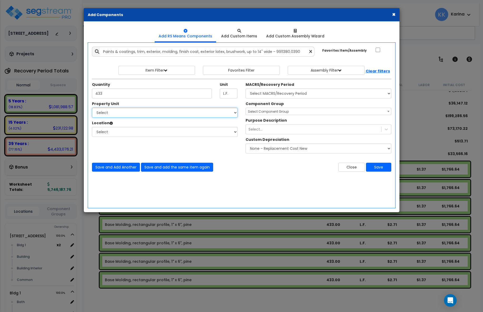
click at [92, 108] on select "Select 3620 Southmore Blvd Bldg 1 Bldg 1 Bldg 10 Bldg 10 Bldg 11 Bldg 11 Bldg 1…" at bounding box center [165, 113] width 146 height 10
select select "171660"
click option "Bldg 1" at bounding box center [0, 0] width 0 height 0
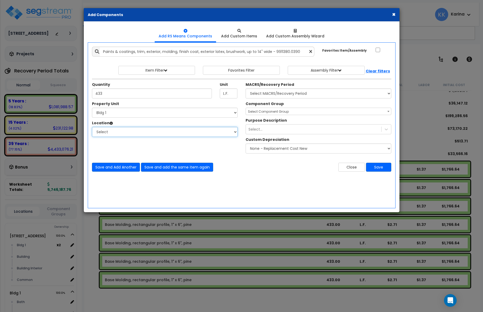
click at [92, 127] on select "Select Bath Bedrooms Bldg 1 Building Building Interior Exterior Kitchen Living …" at bounding box center [165, 132] width 146 height 10
select select "461"
click option "Building Interior" at bounding box center [0, 0] width 0 height 0
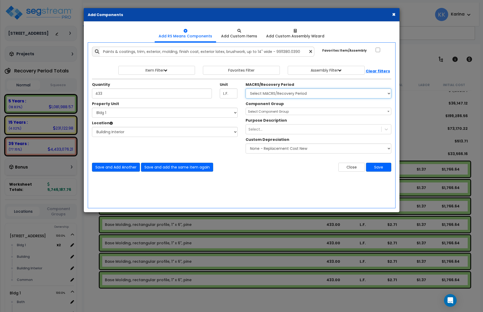
click at [246, 89] on select "Select MACRS/Recovery Period 5 Years - 57.0 - Distributive Trades & Services 5 …" at bounding box center [319, 94] width 146 height 10
select select "3667"
click option "5 Years - 57.0 - Distributive Trades & Services" at bounding box center [0, 0] width 0 height 0
click at [263, 111] on span "Select Component Group" at bounding box center [268, 111] width 41 height 4
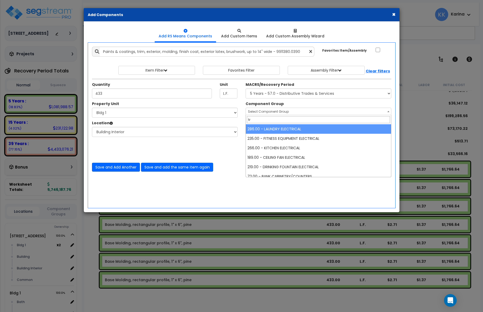
type input "t"
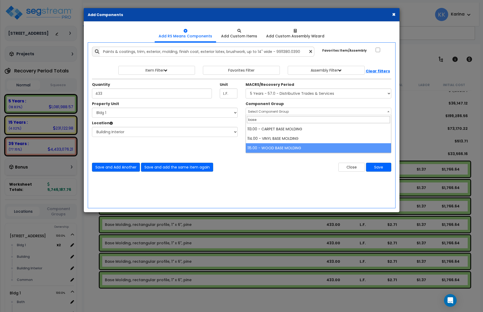
type input "base"
select select "56930"
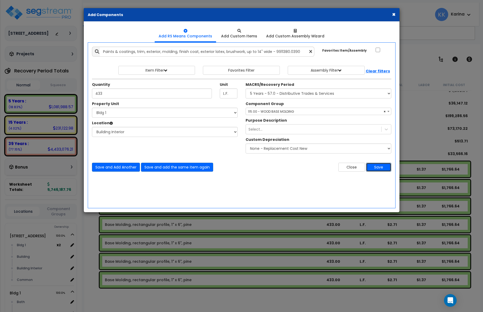
click at [379, 166] on button "Save" at bounding box center [378, 167] width 25 height 9
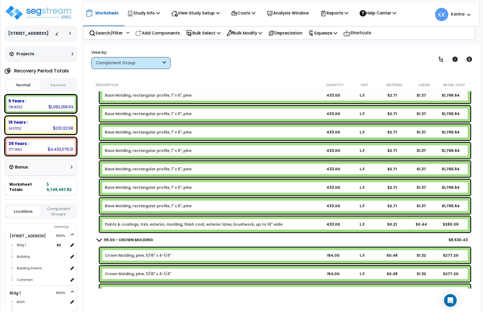
scroll to position [537, 0]
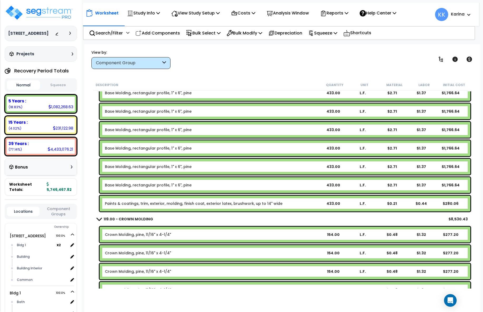
click at [124, 203] on link "Paints & coatings, trim, exterior, molding, finish coat, exterior latex, brushw…" at bounding box center [194, 203] width 178 height 5
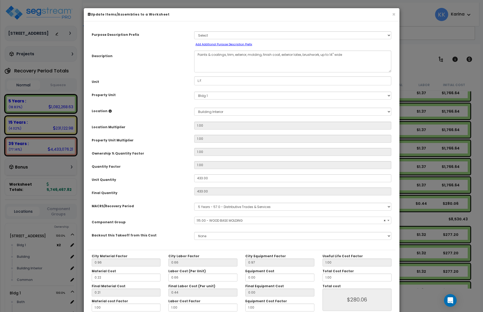
select select "56930"
drag, startPoint x: 247, startPoint y: 54, endPoint x: 234, endPoint y: 57, distance: 13.7
click at [234, 57] on textarea "Paints & coatings, trim, exterior, molding, finish coat, exterior latex, brushw…" at bounding box center [292, 62] width 197 height 22
drag, startPoint x: 287, startPoint y: 53, endPoint x: 276, endPoint y: 55, distance: 11.8
click at [276, 55] on textarea "Paints & coatings, trim, exterior, molding, finish coat, exterior latex, brushw…" at bounding box center [292, 62] width 197 height 22
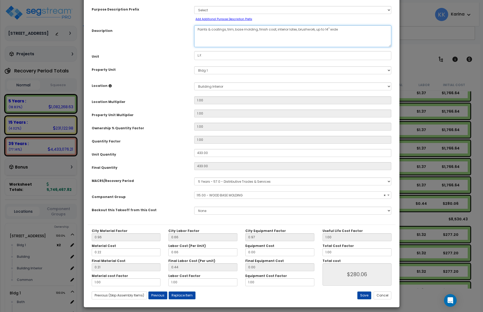
scroll to position [29, 0]
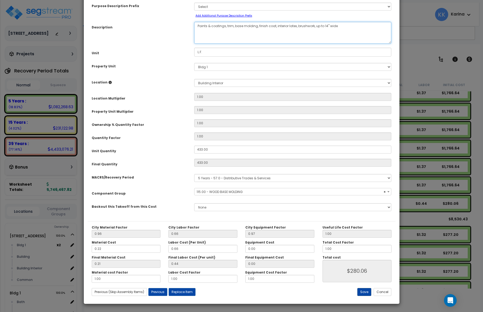
type textarea "Paints & coatings, trim, base molding, finish coat, interior latex, brushwork, …"
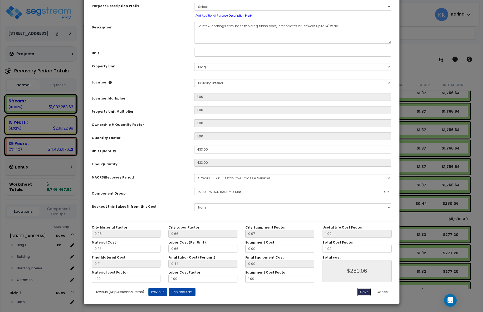
click at [364, 292] on button "Save" at bounding box center [364, 292] width 14 height 8
type input "280.06"
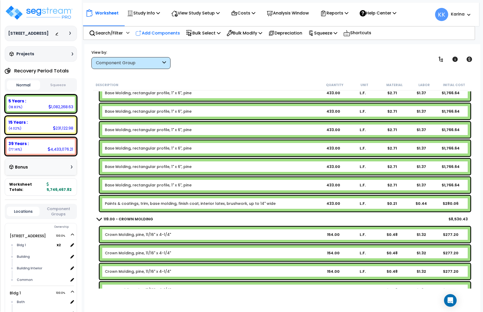
click at [163, 32] on p "Add Components" at bounding box center [157, 33] width 45 height 7
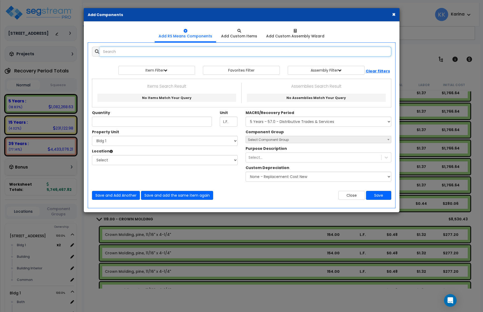
select select
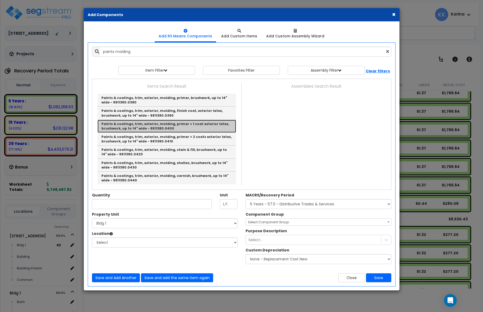
click at [172, 127] on link "Paints & coatings, trim, exterior, molding, primer + 1 coat exterior latex, bru…" at bounding box center [166, 126] width 139 height 13
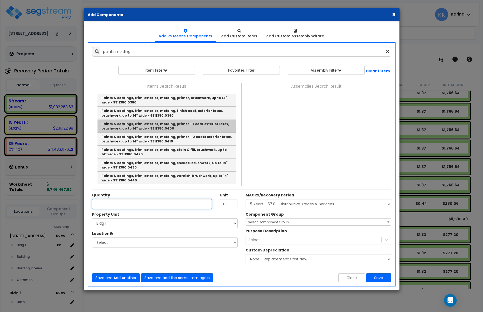
type input "Paints & coatings, trim, exterior, molding, primer + 1 coat exterior latex, bru…"
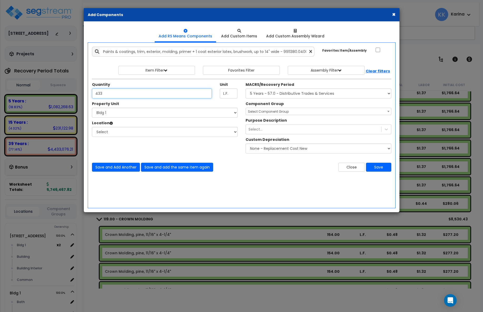
type input "433"
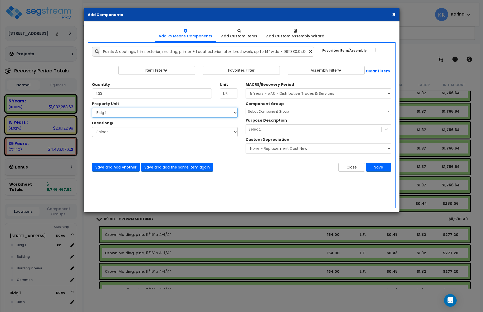
click at [92, 108] on select "Select 3620 Southmore Blvd Bldg 1 Bldg 1 Bldg 10 Bldg 10 Bldg 11 Bldg 11 Bldg 1…" at bounding box center [165, 113] width 146 height 10
select select "171660"
click option "Bldg 1" at bounding box center [0, 0] width 0 height 0
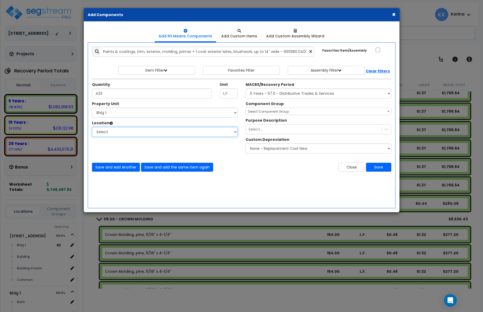
click at [92, 127] on select "Select Bath Bedrooms Bldg 1 Building Building Interior Exterior Kitchen Living …" at bounding box center [165, 132] width 146 height 10
select select "461"
click option "Building Interior" at bounding box center [0, 0] width 0 height 0
click at [92, 127] on select "Select Bath Bedrooms Bldg 1 Building Building Interior Exterior Kitchen Living …" at bounding box center [165, 132] width 146 height 10
click option "Building Interior" at bounding box center [0, 0] width 0 height 0
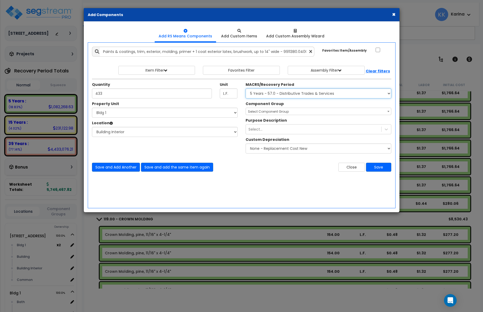
click at [246, 89] on select "Select MACRS/Recovery Period 5 Years - 57.0 - Distributive Trades & Services 5 …" at bounding box center [319, 94] width 146 height 10
select select "3667"
click option "5 Years - 57.0 - Distributive Trades & Services" at bounding box center [0, 0] width 0 height 0
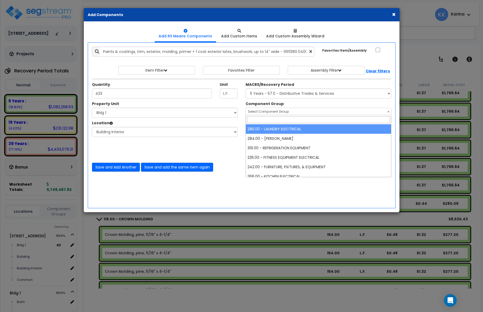
click at [268, 111] on span "Select Component Group" at bounding box center [268, 111] width 41 height 4
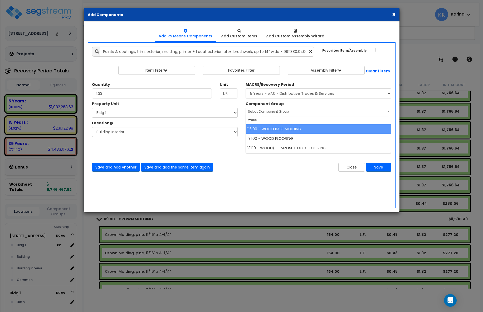
type input "wood"
select select "56930"
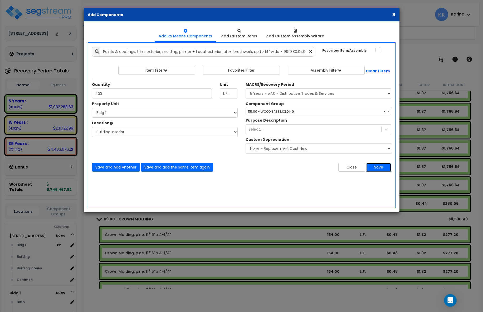
click at [380, 168] on button "Save" at bounding box center [378, 167] width 25 height 9
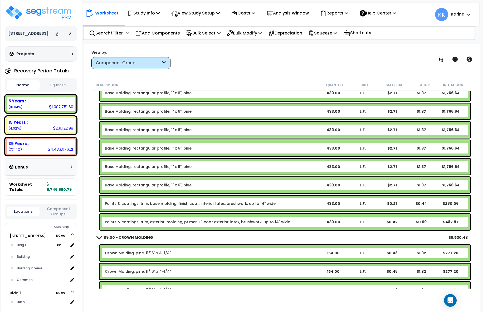
click at [140, 205] on link "Paints & coatings, trim, base molding, finish coat, interior latex, brushwork, …" at bounding box center [190, 203] width 171 height 5
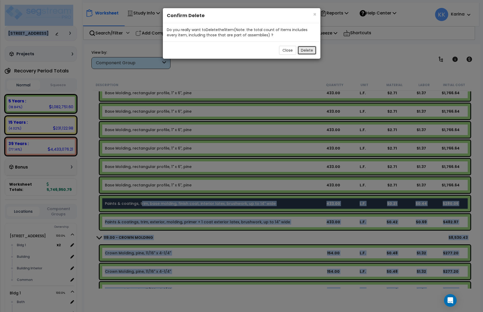
click at [305, 50] on button "Delete" at bounding box center [306, 50] width 19 height 9
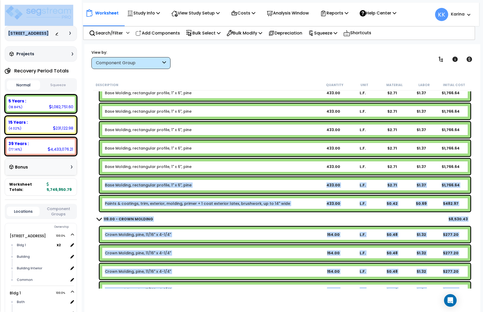
click at [167, 203] on link "Paints & coatings, trim, exterior, molding, primer + 1 coat exterior latex, bru…" at bounding box center [197, 203] width 185 height 5
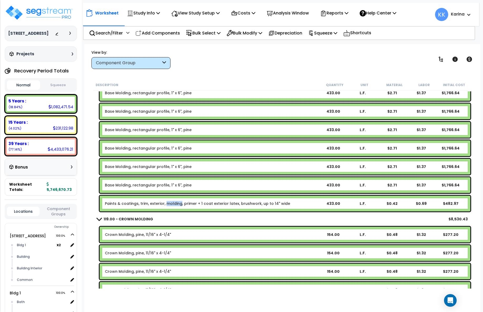
click at [167, 203] on link "Paints & coatings, trim, exterior, molding, primer + 1 coat exterior latex, bru…" at bounding box center [197, 203] width 185 height 5
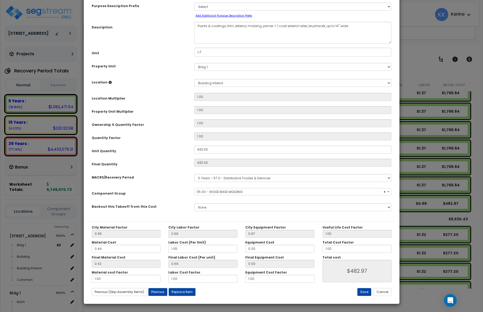
select select "56930"
drag, startPoint x: 246, startPoint y: 55, endPoint x: 234, endPoint y: 56, distance: 12.5
click at [234, 44] on textarea "Paints & coatings, trim, exterior, molding, primer + 1 coat exterior latex, bru…" at bounding box center [292, 33] width 197 height 22
drag, startPoint x: 294, startPoint y: 54, endPoint x: 282, endPoint y: 56, distance: 12.0
click at [282, 44] on textarea "Paints & coatings, trim, exterior, molding, primer + 1 coat exterior latex, bru…" at bounding box center [292, 33] width 197 height 22
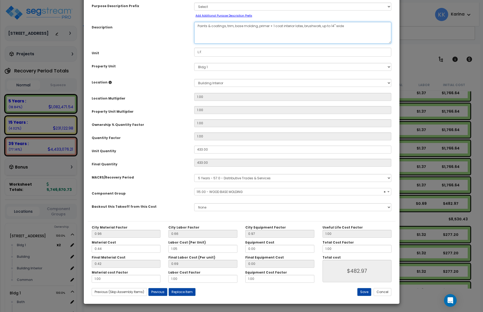
type textarea "Paints & coatings, trim, base molding, primer + 1 coat interior latex, brushwor…"
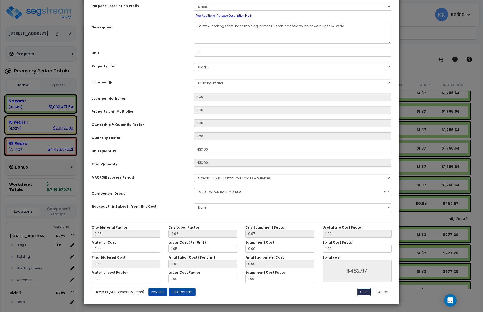
click at [364, 292] on button "Save" at bounding box center [364, 292] width 14 height 8
type input "482.97"
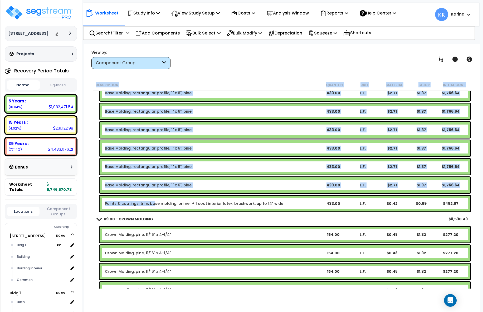
click at [154, 204] on link "Paints & coatings, trim, base molding, primer + 1 coat interior latex, brushwor…" at bounding box center [194, 203] width 178 height 5
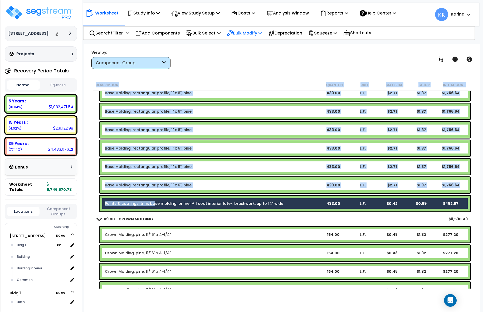
click at [252, 31] on p "Bulk Modify" at bounding box center [245, 33] width 36 height 7
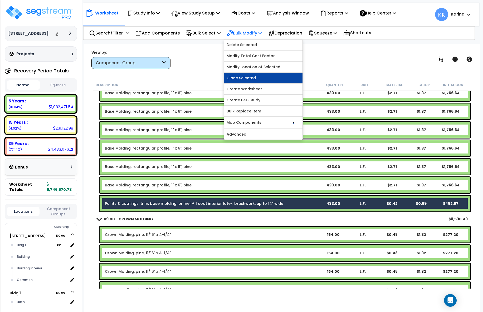
click at [252, 77] on link "Clone Selected" at bounding box center [263, 78] width 79 height 11
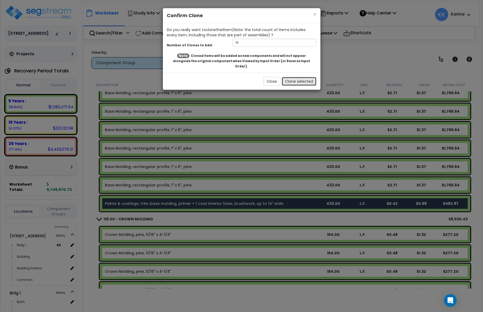
click at [290, 77] on button "Clone selected" at bounding box center [299, 81] width 35 height 9
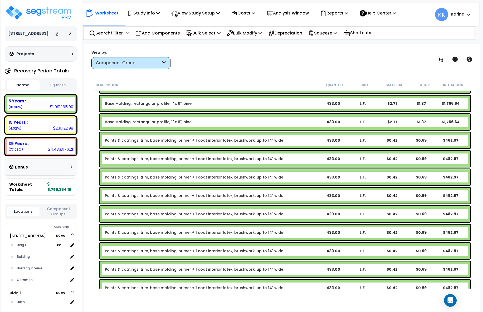
scroll to position [632, 0]
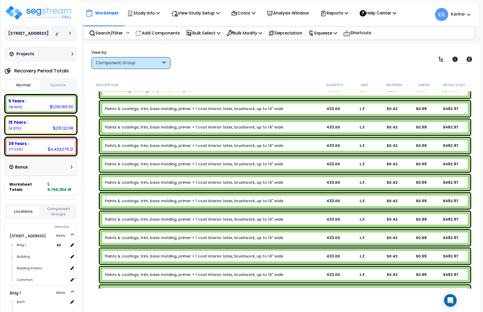
click at [139, 125] on link "Paints & coatings, trim, base molding, primer + 1 coat interior latex, brushwor…" at bounding box center [194, 127] width 178 height 5
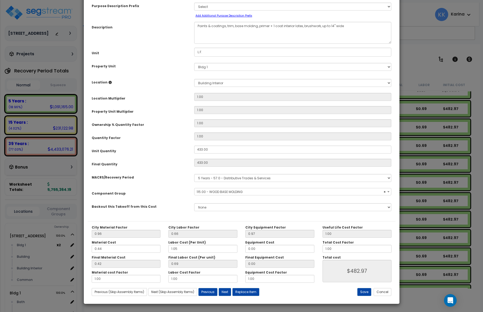
select select "56930"
click at [194, 63] on select "Select 3620 Southmore Blvd Bldg 1 Bldg 2 Bldg 3 Bldg 4 Bldg 5 Bldg 6 Bldg 7 Bld…" at bounding box center [292, 67] width 197 height 8
select select "171661"
click option "Bldg 2" at bounding box center [0, 0] width 0 height 0
click at [194, 79] on select "Select Bldg 1 Building Building Interior Add Additional Location" at bounding box center [292, 83] width 197 height 8
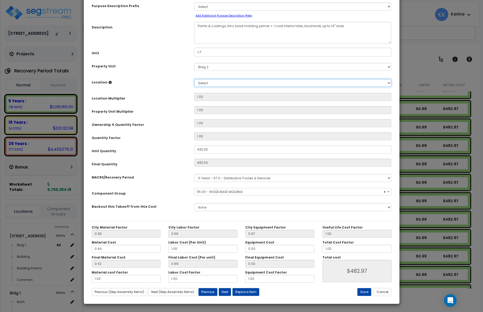
select select "461"
click option "Building Interior" at bounding box center [0, 0] width 0 height 0
type input "1"
type input "433"
type input "$480.63"
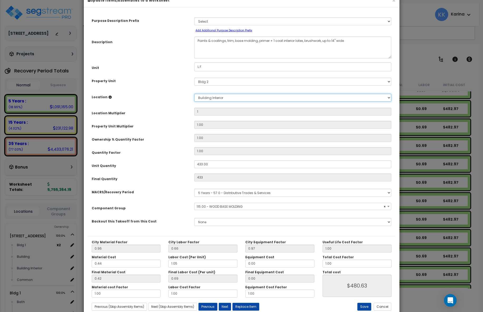
scroll to position [29, 0]
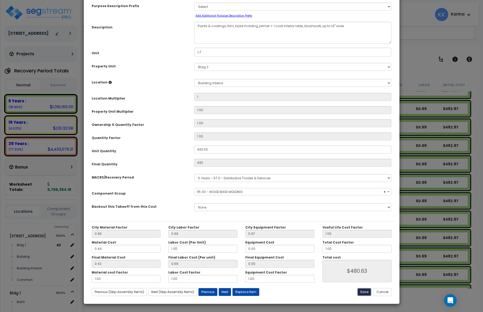
click at [367, 293] on button "Save" at bounding box center [364, 292] width 14 height 8
type input "1.00"
type input "433.00"
type input "480.63"
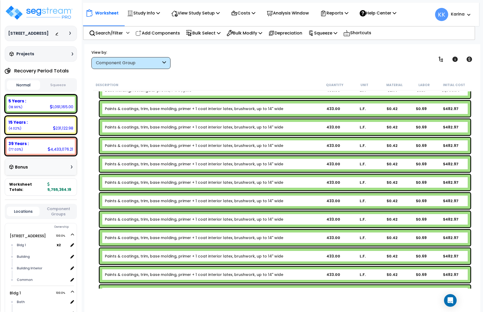
click at [151, 143] on link "Paints & coatings, trim, base molding, primer + 1 coat interior latex, brushwor…" at bounding box center [194, 145] width 178 height 5
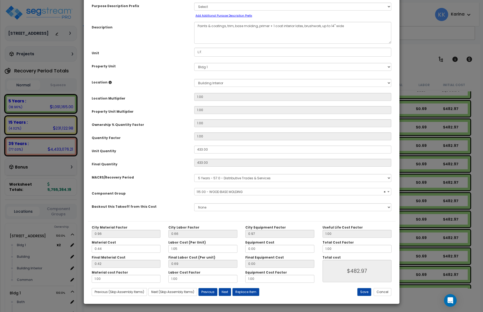
select select "56930"
click at [194, 63] on select "Select 3620 Southmore Blvd Bldg 1 Bldg 2 Bldg 3 Bldg 4 Bldg 5 Bldg 6 Bldg 7 Bld…" at bounding box center [292, 67] width 197 height 8
select select "171662"
click option "Bldg 3" at bounding box center [0, 0] width 0 height 0
click at [194, 79] on select "Select Bldg 1 Building Building Interior Add Additional Location" at bounding box center [292, 83] width 197 height 8
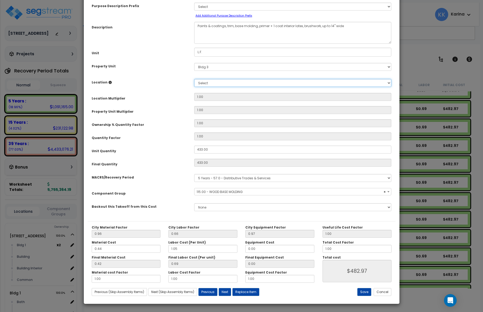
select select "461"
click option "Building Interior" at bounding box center [0, 0] width 0 height 0
type input "1"
type input "433"
type input "$480.63"
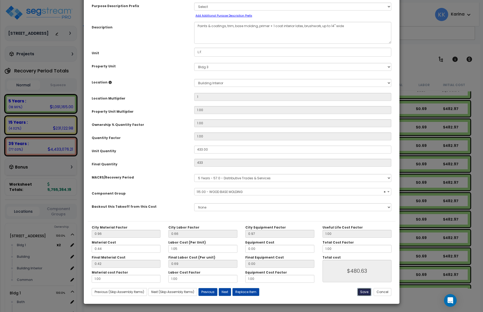
click at [363, 290] on button "Save" at bounding box center [364, 292] width 14 height 8
type input "1.00"
type input "433.00"
type input "480.63"
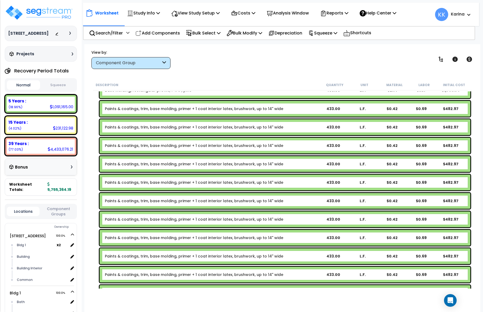
click at [160, 163] on link "Paints & coatings, trim, base molding, primer + 1 coat interior latex, brushwor…" at bounding box center [194, 163] width 178 height 5
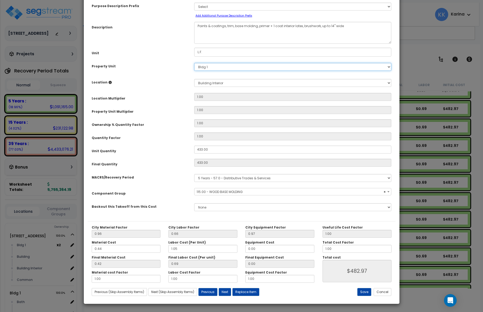
select select "56930"
click at [194, 63] on select "Select 3620 Southmore Blvd Bldg 1 Bldg 2 Bldg 3 Bldg 4 Bldg 5 Bldg 6 Bldg 7 Bld…" at bounding box center [292, 67] width 197 height 8
select select "171663"
click option "Bldg 4" at bounding box center [0, 0] width 0 height 0
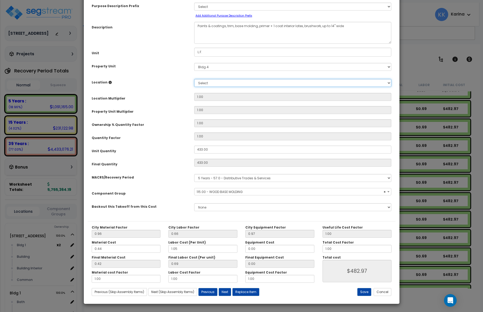
click at [194, 79] on select "Select Bldg 1 Building Building Interior Add Additional Location" at bounding box center [292, 83] width 197 height 8
select select "461"
click option "Building Interior" at bounding box center [0, 0] width 0 height 0
type input "1"
type input "433"
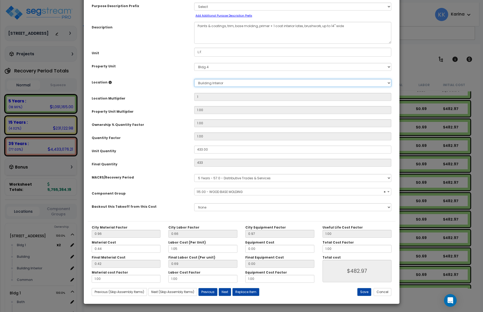
type input "$480.63"
click at [365, 292] on button "Save" at bounding box center [364, 292] width 14 height 8
type input "1.00"
type input "433.00"
type input "480.63"
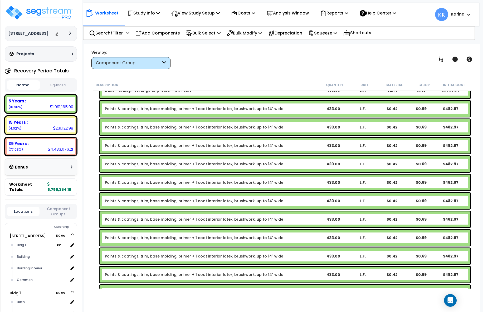
click at [167, 181] on link "Paints & coatings, trim, base molding, primer + 1 coat interior latex, brushwor…" at bounding box center [194, 182] width 178 height 5
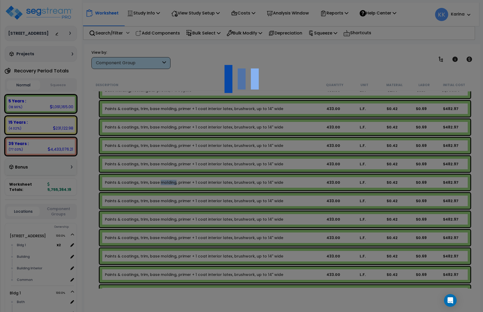
scroll to position [23, 0]
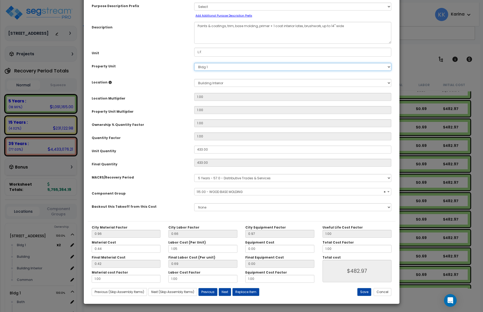
click at [194, 63] on select "Select 3620 Southmore Blvd Bldg 1 Bldg 2 Bldg 3 Bldg 4 Bldg 5 Bldg 6 Bldg 7 Bld…" at bounding box center [292, 67] width 197 height 8
select select "56930"
select select "171664"
click option "Bldg 5" at bounding box center [0, 0] width 0 height 0
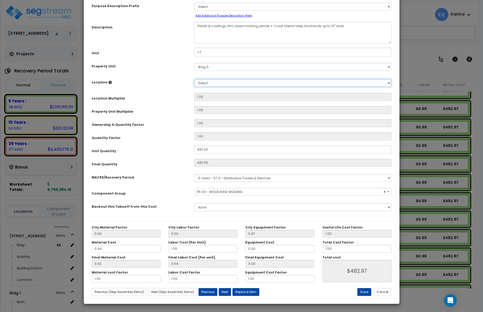
click at [194, 79] on select "Select Bldg 1 Building Building Interior Add Additional Location" at bounding box center [292, 83] width 197 height 8
select select "461"
click option "Building Interior" at bounding box center [0, 0] width 0 height 0
type input "1"
type input "433"
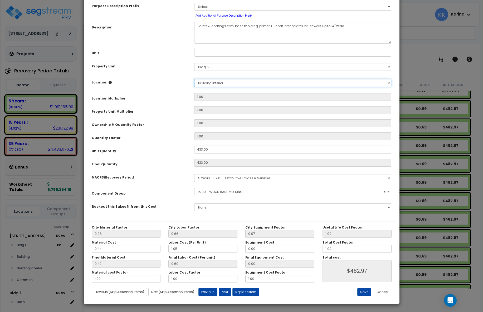
type input "$480.63"
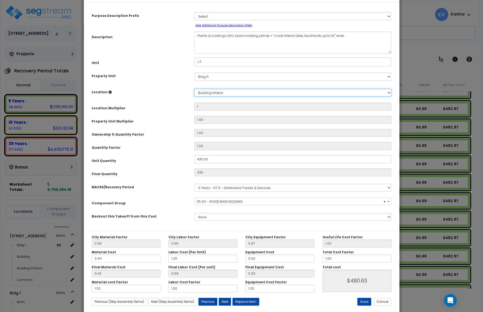
scroll to position [29, 0]
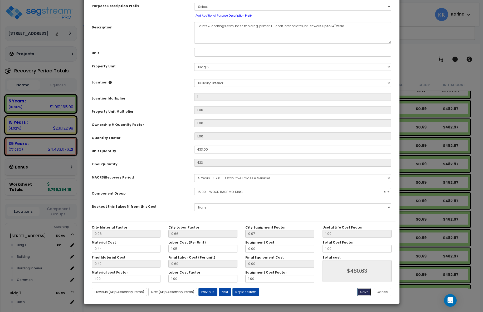
click at [365, 293] on button "Save" at bounding box center [364, 292] width 14 height 8
type input "1.00"
type input "433.00"
type input "480.63"
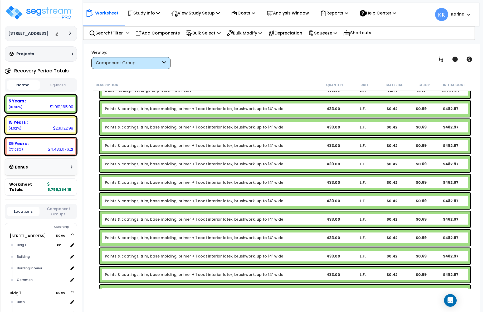
click at [169, 200] on link "Paints & coatings, trim, base molding, primer + 1 coat interior latex, brushwor…" at bounding box center [194, 200] width 178 height 5
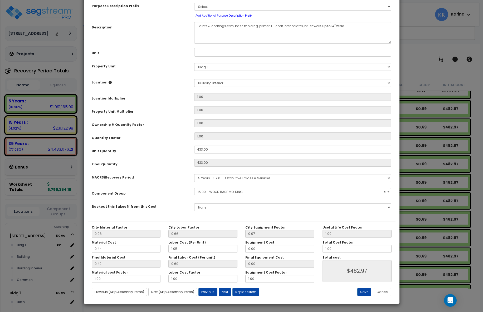
select select "56930"
click at [194, 63] on select "Select 3620 Southmore Blvd Bldg 1 Bldg 2 Bldg 3 Bldg 4 Bldg 5 Bldg 6 Bldg 7 Bld…" at bounding box center [292, 67] width 197 height 8
select select "171665"
click option "Bldg 6" at bounding box center [0, 0] width 0 height 0
click at [194, 79] on select "Select Bldg 1 Building Building Interior Add Additional Location" at bounding box center [292, 83] width 197 height 8
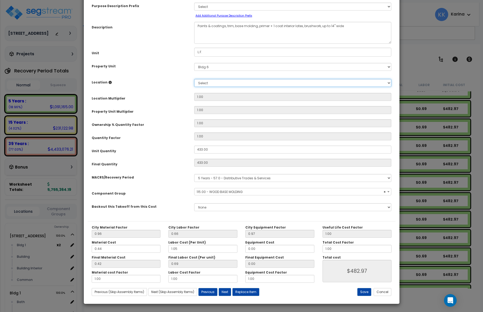
select select "461"
click option "Building Interior" at bounding box center [0, 0] width 0 height 0
type input "1"
type input "433"
type input "$480.63"
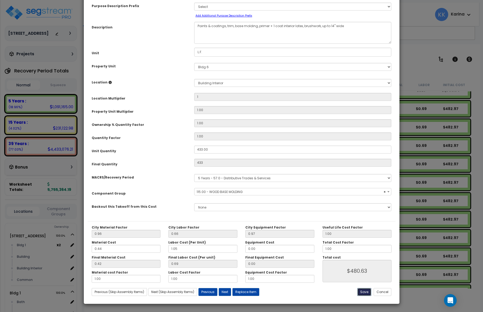
click at [364, 291] on button "Save" at bounding box center [364, 292] width 14 height 8
type input "1.00"
type input "433.00"
type input "480.63"
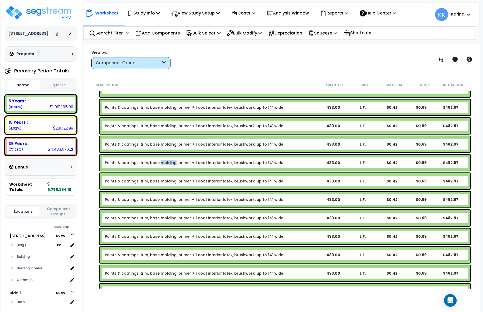
scroll to position [696, 0]
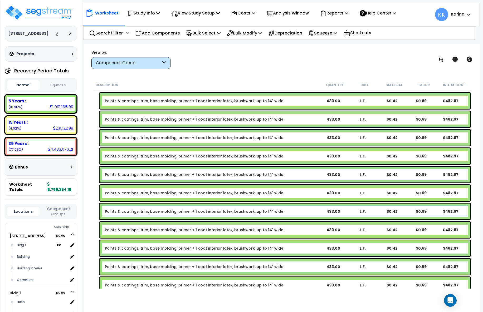
click at [168, 153] on div "Paints & coatings, trim, base molding, primer + 1 coat interior latex, brushwor…" at bounding box center [285, 156] width 371 height 16
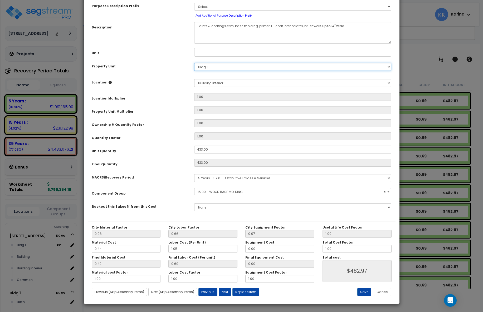
click at [194, 63] on select "Select 3620 Southmore Blvd Bldg 1 Bldg 2 Bldg 3 Bldg 4 Bldg 5 Bldg 6 Bldg 7 Bld…" at bounding box center [292, 67] width 197 height 8
select select "56930"
select select "171666"
click option "Bldg 7" at bounding box center [0, 0] width 0 height 0
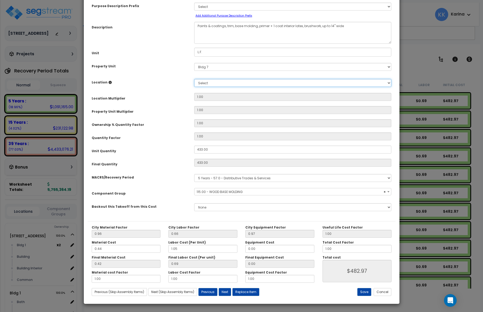
click at [194, 79] on select "Select Bldg 1 Building Building Interior Add Additional Location" at bounding box center [292, 83] width 197 height 8
select select "461"
click option "Building Interior" at bounding box center [0, 0] width 0 height 0
type input "1"
type input "433"
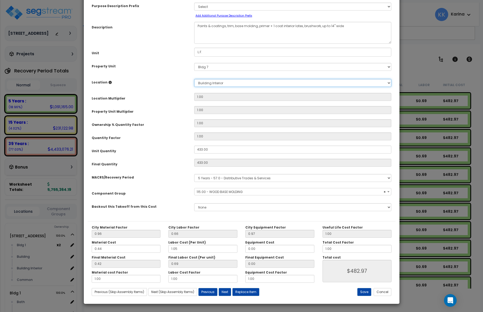
type input "$480.63"
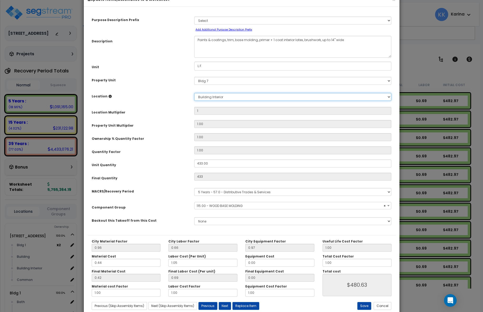
scroll to position [29, 0]
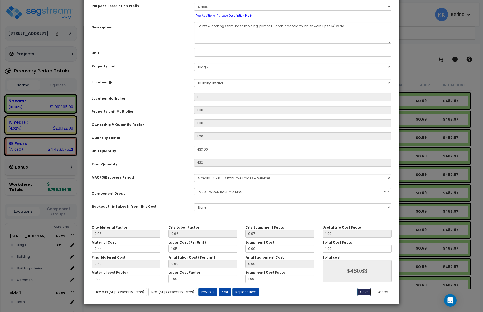
click at [363, 291] on button "Save" at bounding box center [364, 292] width 14 height 8
type input "1.00"
type input "433.00"
type input "480.63"
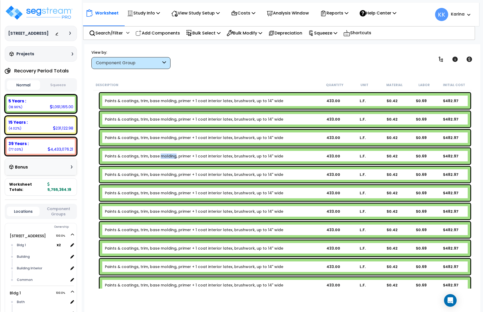
click at [172, 174] on link "Paints & coatings, trim, base molding, primer + 1 coat interior latex, brushwor…" at bounding box center [194, 174] width 178 height 5
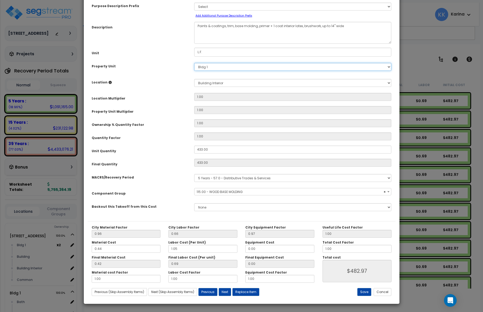
click at [194, 63] on select "Select 3620 Southmore Blvd Bldg 1 Bldg 2 Bldg 3 Bldg 4 Bldg 5 Bldg 6 Bldg 7 Bld…" at bounding box center [292, 67] width 197 height 8
select select "56930"
select select "171667"
click option "Bldg 8" at bounding box center [0, 0] width 0 height 0
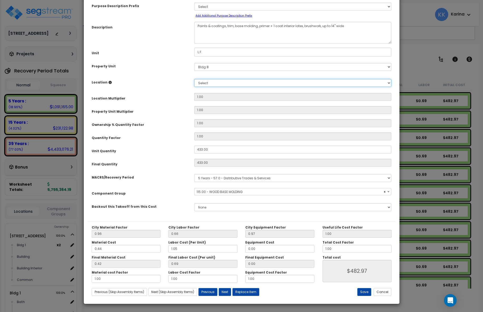
click at [194, 79] on select "Select Bldg 1 Building Building Interior Add Additional Location" at bounding box center [292, 83] width 197 height 8
select select "461"
click option "Building Interior" at bounding box center [0, 0] width 0 height 0
type input "1"
type input "433"
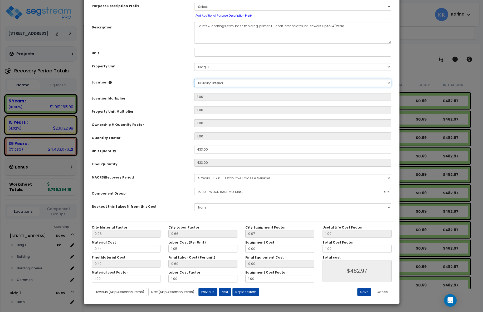
type input "$480.63"
click at [364, 292] on button "Save" at bounding box center [364, 292] width 14 height 8
type input "1.00"
type input "433.00"
type input "480.63"
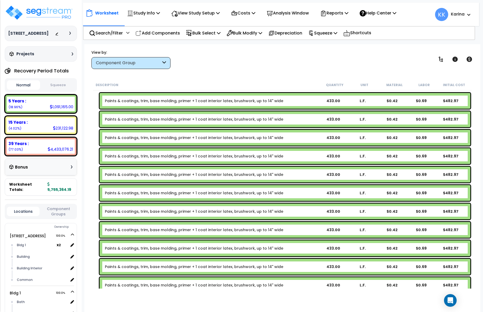
click at [175, 194] on link "Paints & coatings, trim, base molding, primer + 1 coat interior latex, brushwor…" at bounding box center [194, 192] width 178 height 5
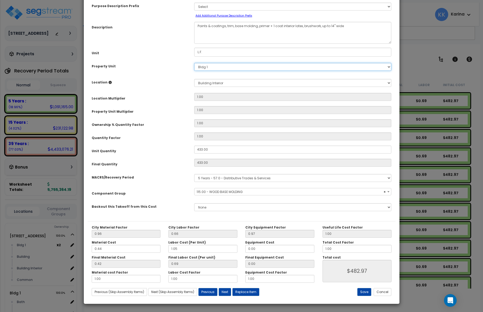
click at [194, 63] on select "Select 3620 Southmore Blvd Bldg 1 Bldg 2 Bldg 3 Bldg 4 Bldg 5 Bldg 6 Bldg 7 Bld…" at bounding box center [292, 67] width 197 height 8
select select "56930"
select select "171668"
click option "Bldg 9" at bounding box center [0, 0] width 0 height 0
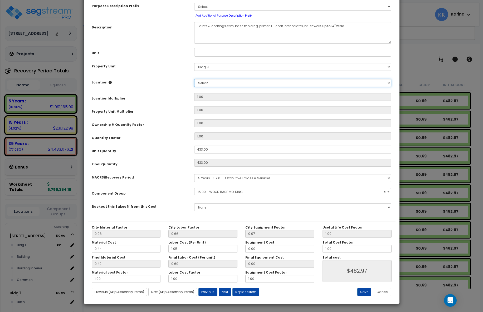
click at [194, 79] on select "Select Bldg 1 Building Building Interior Add Additional Location" at bounding box center [292, 83] width 197 height 8
select select "461"
click option "Building Interior" at bounding box center [0, 0] width 0 height 0
type input "1"
type input "433"
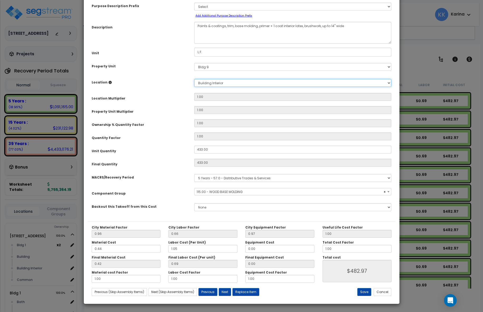
type input "$480.63"
click at [363, 292] on button "Save" at bounding box center [364, 292] width 14 height 8
type input "1.00"
type input "433.00"
type input "480.63"
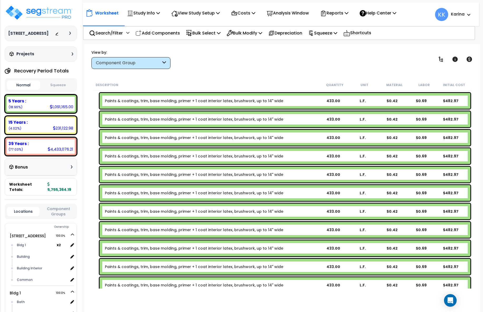
click at [186, 213] on link "Paints & coatings, trim, base molding, primer + 1 coat interior latex, brushwor…" at bounding box center [194, 211] width 178 height 5
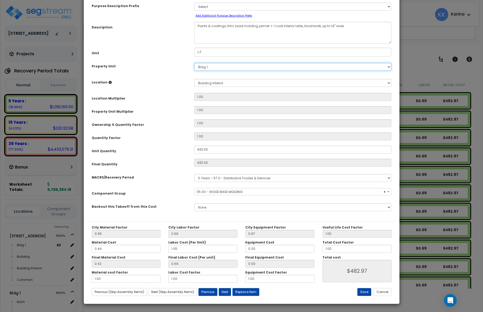
click at [194, 63] on select "Select 3620 Southmore Blvd Bldg 1 Bldg 2 Bldg 3 Bldg 4 Bldg 5 Bldg 6 Bldg 7 Bld…" at bounding box center [292, 67] width 197 height 8
select select "56930"
select select "171669"
click option "Bldg 10" at bounding box center [0, 0] width 0 height 0
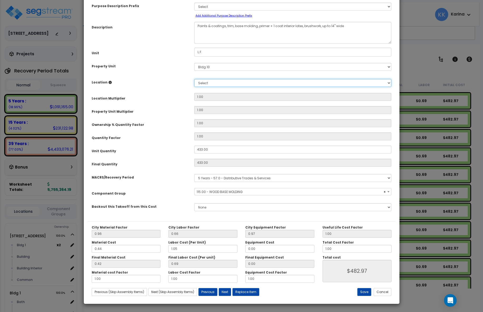
click at [194, 79] on select "Select Bldg 1 Building Building Interior Add Additional Location" at bounding box center [292, 83] width 197 height 8
select select "461"
click option "Building Interior" at bounding box center [0, 0] width 0 height 0
type input "1"
type input "433"
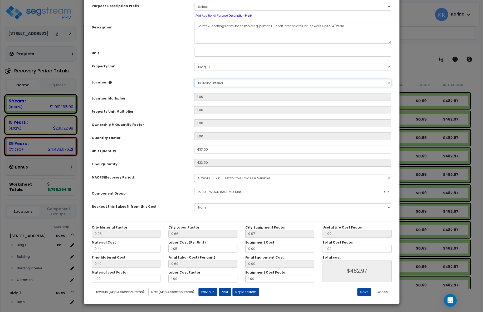
type input "$480.63"
click at [362, 293] on button "Save" at bounding box center [364, 292] width 14 height 8
type input "1.00"
type input "433.00"
type input "480.63"
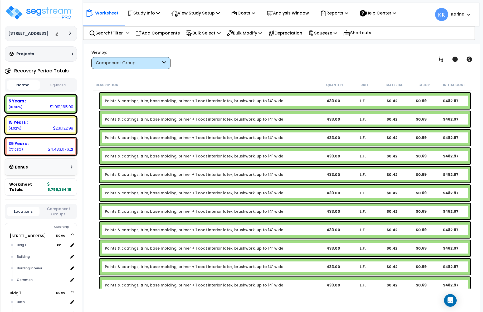
click at [177, 230] on link "Paints & coatings, trim, base molding, primer + 1 coat interior latex, brushwor…" at bounding box center [194, 229] width 178 height 5
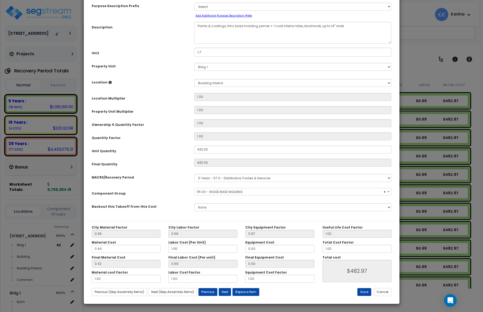
select select "56930"
click at [194, 63] on select "Select 3620 Southmore Blvd Bldg 1 Bldg 2 Bldg 3 Bldg 4 Bldg 5 Bldg 6 Bldg 7 Bld…" at bounding box center [292, 67] width 197 height 8
select select "171670"
click option "Bldg 11" at bounding box center [0, 0] width 0 height 0
select select
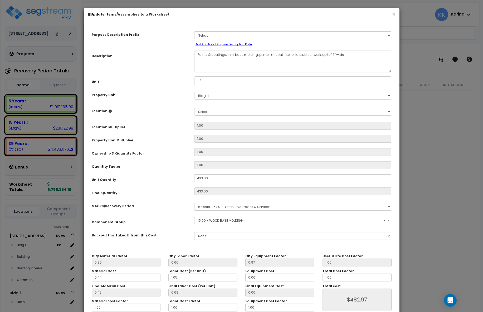
select select "171670"
select select "56930"
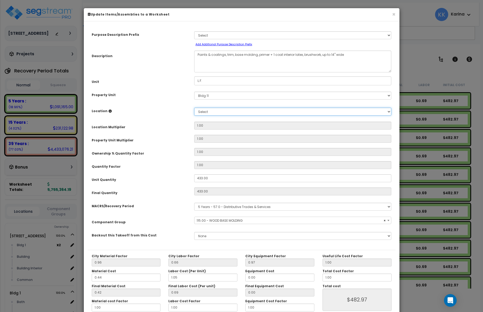
click at [194, 108] on select "Select Bldg 1 Building Building Interior Add Additional Location" at bounding box center [292, 112] width 197 height 8
select select "461"
click option "Building Interior" at bounding box center [0, 0] width 0 height 0
type input "1"
type input "433"
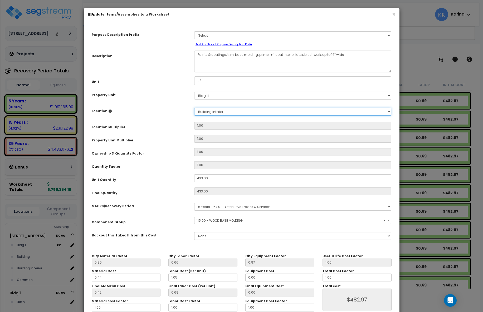
type input "$480.63"
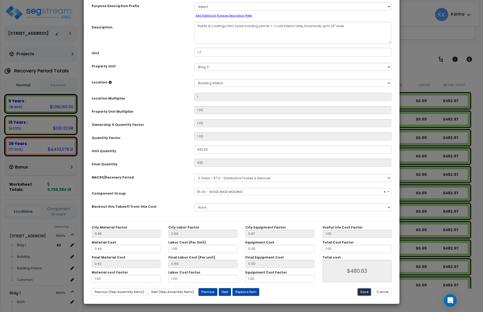
click at [363, 291] on button "Save" at bounding box center [364, 292] width 14 height 8
type input "1.00"
type input "433.00"
type input "480.63"
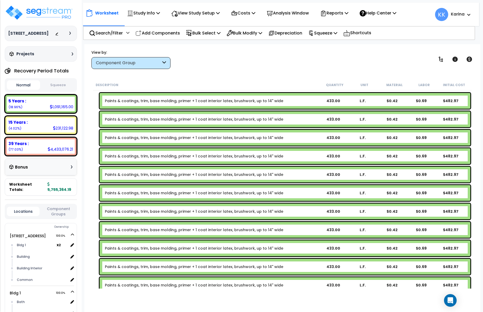
click at [191, 249] on link "Paints & coatings, trim, base molding, primer + 1 coat interior latex, brushwor…" at bounding box center [194, 248] width 178 height 5
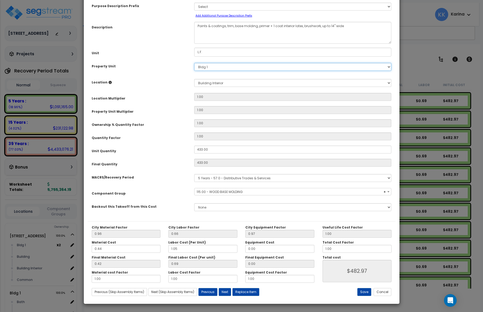
select select "56930"
click at [194, 63] on select "Select 3620 Southmore Blvd Bldg 1 Bldg 2 Bldg 3 Bldg 4 Bldg 5 Bldg 6 Bldg 7 Bld…" at bounding box center [292, 67] width 197 height 8
select select "171671"
click option "Bldg 12" at bounding box center [0, 0] width 0 height 0
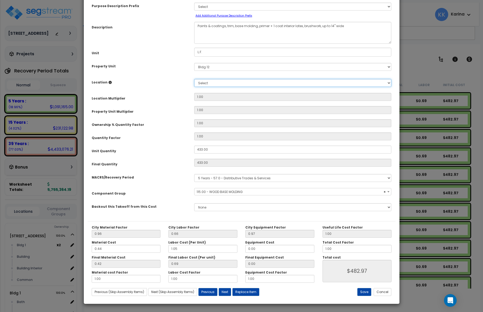
click at [194, 79] on select "Select Bldg 1 Building Building Interior Add Additional Location" at bounding box center [292, 83] width 197 height 8
select select "461"
click option "Building Interior" at bounding box center [0, 0] width 0 height 0
type input "1"
type input "433"
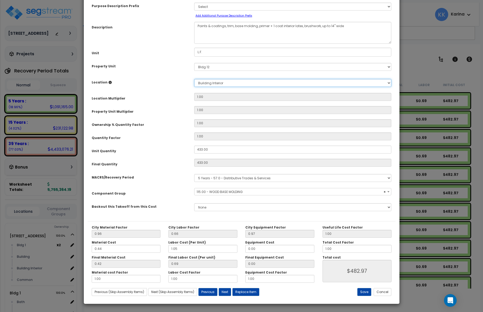
type input "$480.63"
click at [365, 292] on button "Save" at bounding box center [364, 292] width 14 height 8
type input "1.00"
type input "433.00"
type input "480.63"
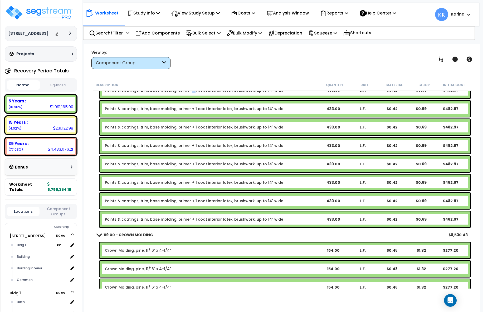
scroll to position [822, 0]
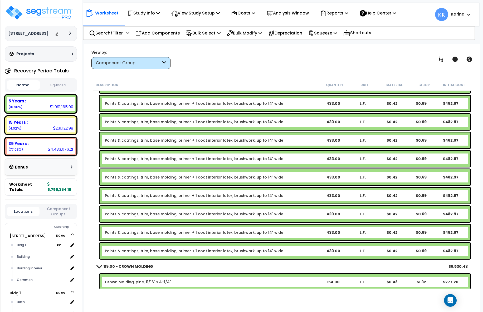
click at [172, 141] on link "Paints & coatings, trim, base molding, primer + 1 coat interior latex, brushwor…" at bounding box center [194, 140] width 178 height 5
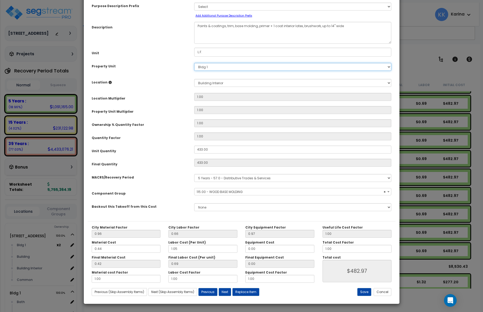
click at [194, 63] on select "Select 3620 Southmore Blvd Bldg 1 Bldg 2 Bldg 3 Bldg 4 Bldg 5 Bldg 6 Bldg 7 Bld…" at bounding box center [292, 67] width 197 height 8
select select "56930"
select select "171672"
click option "Bldg 13" at bounding box center [0, 0] width 0 height 0
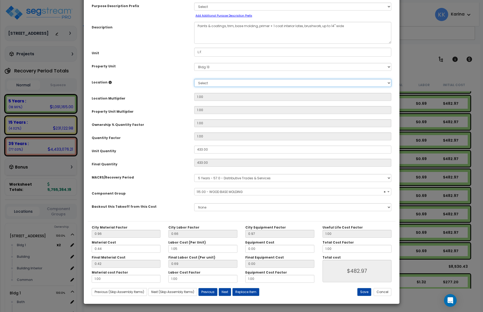
click at [194, 79] on select "Select Bldg 1 Building Building Interior Add Additional Location" at bounding box center [292, 83] width 197 height 8
select select "461"
click option "Building Interior" at bounding box center [0, 0] width 0 height 0
type input "1"
type input "433"
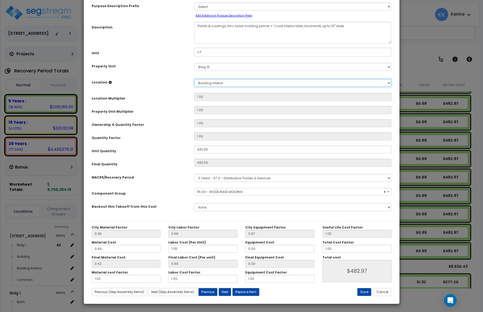
type input "$480.63"
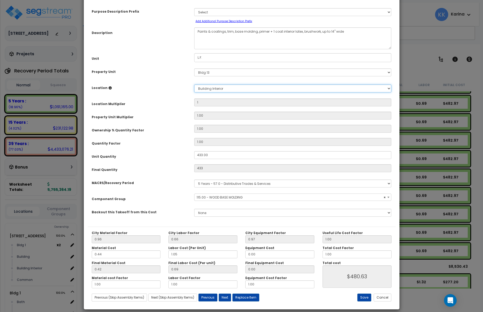
scroll to position [29, 0]
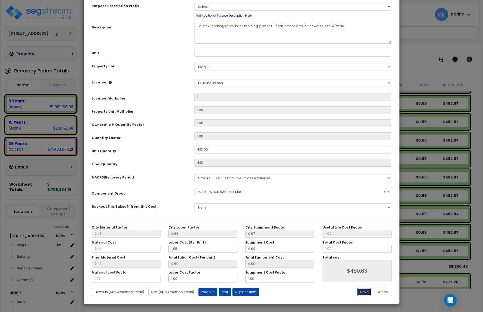
click at [365, 292] on button "Save" at bounding box center [364, 292] width 14 height 8
type input "1.00"
type input "433.00"
type input "480.63"
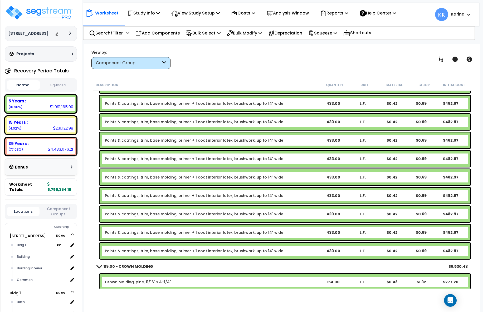
click at [163, 159] on link "Paints & coatings, trim, base molding, primer + 1 coat interior latex, brushwor…" at bounding box center [194, 158] width 178 height 5
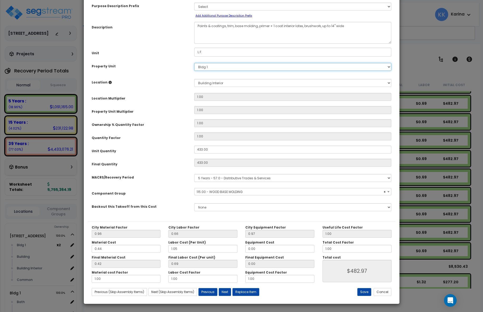
click at [194, 63] on select "Select 3620 Southmore Blvd Bldg 1 Bldg 2 Bldg 3 Bldg 4 Bldg 5 Bldg 6 Bldg 7 Bld…" at bounding box center [292, 67] width 197 height 8
select select "56930"
select select "171673"
click option "Bldg 14" at bounding box center [0, 0] width 0 height 0
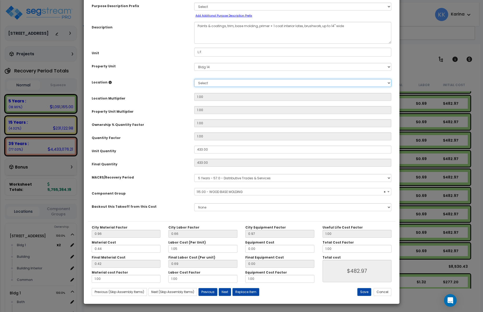
click at [194, 79] on select "Select Bldg 1 Building Building Interior Add Additional Location" at bounding box center [292, 83] width 197 height 8
select select "461"
click option "Building Interior" at bounding box center [0, 0] width 0 height 0
type input "1"
type input "433"
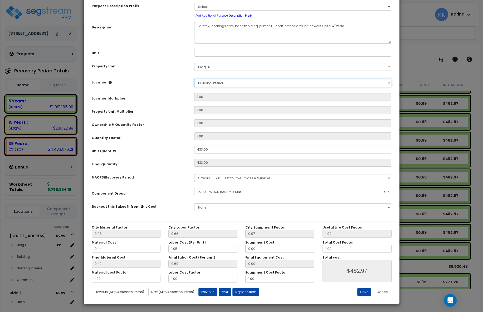
type input "$480.63"
click at [365, 292] on button "Save" at bounding box center [364, 292] width 14 height 8
type input "1.00"
type input "433.00"
type input "480.63"
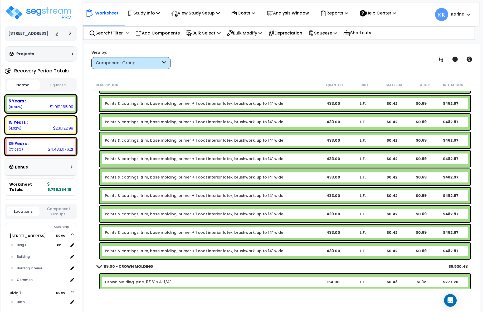
click at [171, 177] on link "Paints & coatings, trim, base molding, primer + 1 coat interior latex, brushwor…" at bounding box center [194, 177] width 178 height 5
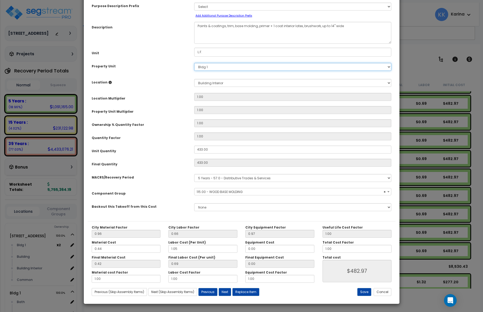
click at [194, 63] on select "Select 3620 Southmore Blvd Bldg 1 Bldg 2 Bldg 3 Bldg 4 Bldg 5 Bldg 6 Bldg 7 Bld…" at bounding box center [292, 67] width 197 height 8
select select "56930"
select select "171674"
click option "Bldg 15" at bounding box center [0, 0] width 0 height 0
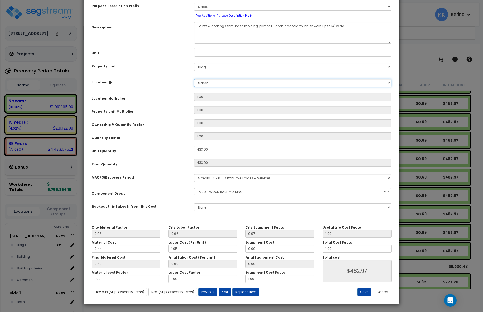
click at [194, 79] on select "Select Bldg 1 Building Building Interior Add Additional Location" at bounding box center [292, 83] width 197 height 8
select select "461"
click option "Building Interior" at bounding box center [0, 0] width 0 height 0
type input "1"
type input "433"
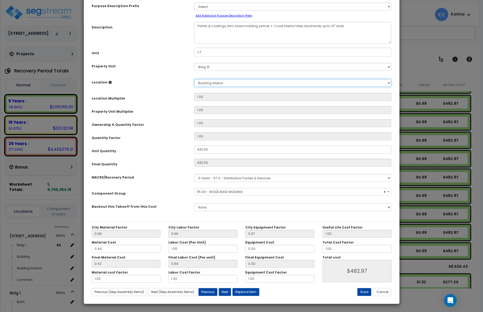
type input "$480.63"
click at [363, 292] on button "Save" at bounding box center [364, 292] width 14 height 8
type input "1.00"
type input "433.00"
type input "480.63"
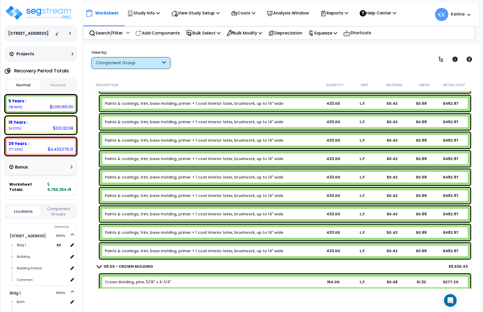
click at [179, 194] on link "Paints & coatings, trim, base molding, primer + 1 coat interior latex, brushwor…" at bounding box center [194, 195] width 178 height 5
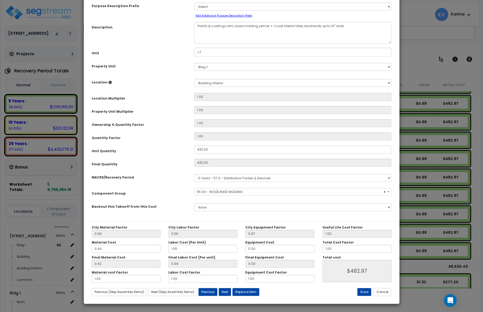
select select "56930"
click at [194, 63] on select "Select 3620 Southmore Blvd Bldg 1 Bldg 2 Bldg 3 Bldg 4 Bldg 5 Bldg 6 Bldg 7 Bld…" at bounding box center [292, 67] width 197 height 8
select select "171675"
click option "Bldg 16" at bounding box center [0, 0] width 0 height 0
click at [194, 79] on select "Select Bldg 1 Building Building Interior Add Additional Location" at bounding box center [292, 83] width 197 height 8
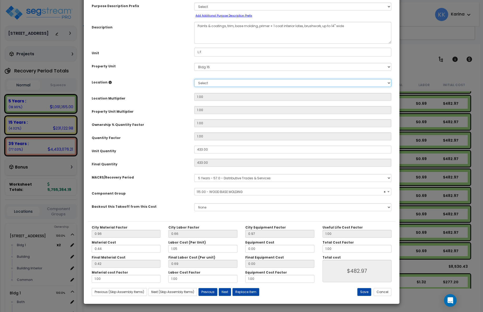
select select "461"
click option "Building Interior" at bounding box center [0, 0] width 0 height 0
type input "1"
type input "433"
type input "$480.63"
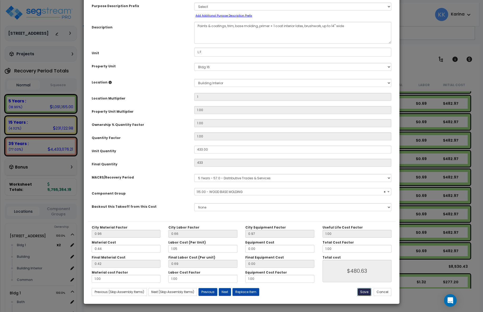
click at [361, 292] on button "Save" at bounding box center [364, 292] width 14 height 8
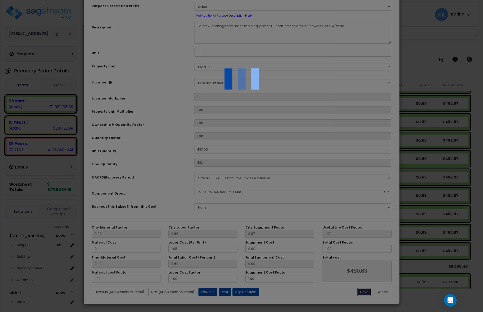
type input "1.00"
type input "433.00"
type input "480.63"
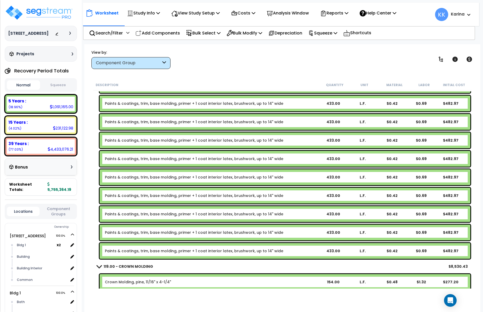
click at [188, 213] on link "Paints & coatings, trim, base molding, primer + 1 coat interior latex, brushwor…" at bounding box center [194, 214] width 178 height 5
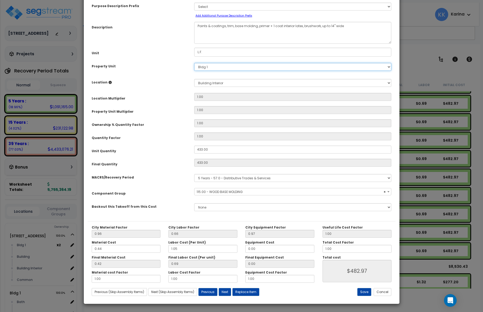
click at [194, 63] on select "Select 3620 Southmore Blvd Bldg 1 Bldg 2 Bldg 3 Bldg 4 Bldg 5 Bldg 6 Bldg 7 Bld…" at bounding box center [292, 67] width 197 height 8
select select "56930"
select select "171676"
click option "Bldg 17" at bounding box center [0, 0] width 0 height 0
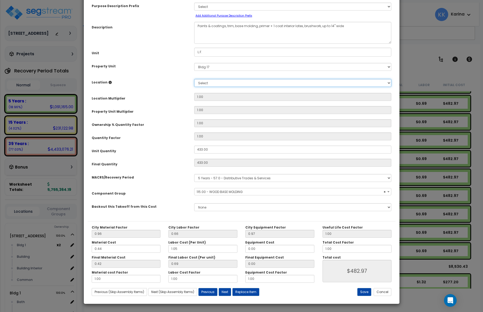
click at [194, 79] on select "Select Bldg 1 Building Building Interior Add Additional Location" at bounding box center [292, 83] width 197 height 8
select select "461"
click option "Building Interior" at bounding box center [0, 0] width 0 height 0
type input "1"
type input "433"
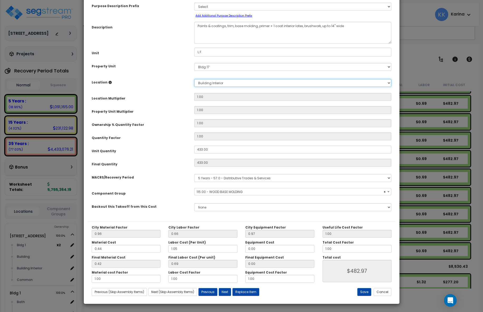
type input "$480.63"
click at [365, 292] on button "Save" at bounding box center [364, 292] width 14 height 8
type input "1.00"
type input "433.00"
type input "480.63"
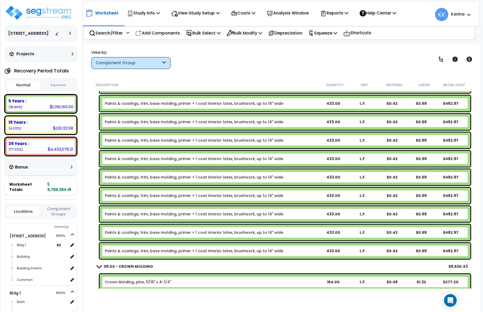
click at [178, 230] on link "Paints & coatings, trim, base molding, primer + 1 coat interior latex, brushwor…" at bounding box center [194, 232] width 178 height 5
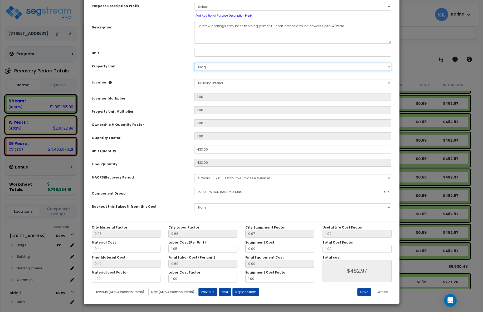
click at [194, 63] on select "Select 3620 Southmore Blvd Bldg 1 Bldg 2 Bldg 3 Bldg 4 Bldg 5 Bldg 6 Bldg 7 Bld…" at bounding box center [292, 67] width 197 height 8
select select "56930"
select select "171677"
click option "Bldg 18" at bounding box center [0, 0] width 0 height 0
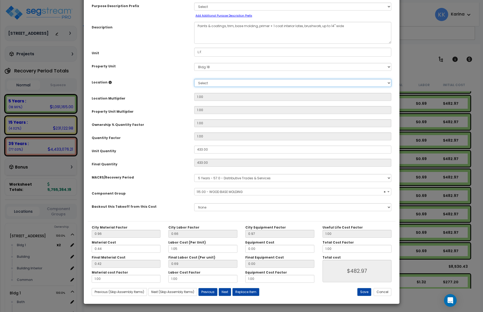
click at [194, 79] on select "Select Bldg 1 Building Building Interior Add Additional Location" at bounding box center [292, 83] width 197 height 8
select select "461"
click option "Building Interior" at bounding box center [0, 0] width 0 height 0
type input "1"
type input "433"
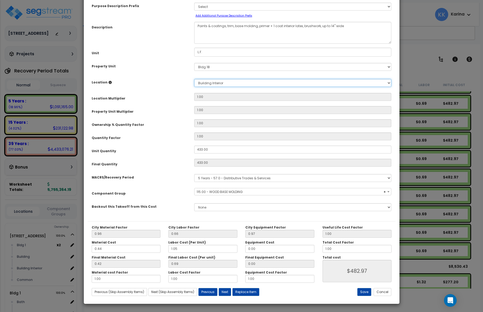
type input "$480.63"
click at [363, 292] on button "Save" at bounding box center [364, 292] width 14 height 8
type input "1.00"
type input "433.00"
type input "480.63"
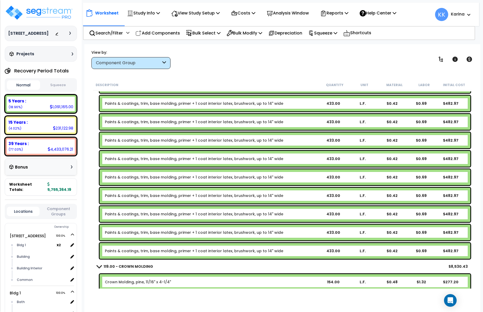
click at [192, 249] on link "Paints & coatings, trim, base molding, primer + 1 coat interior latex, brushwor…" at bounding box center [194, 250] width 178 height 5
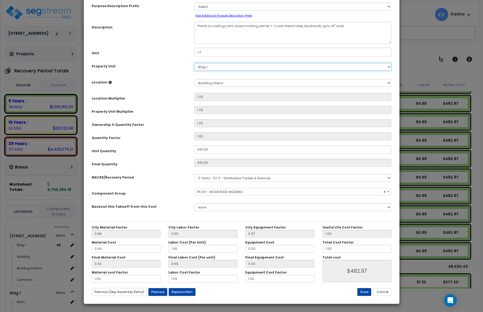
click at [194, 63] on select "Select 3620 Southmore Blvd Bldg 1 Bldg 2 Bldg 3 Bldg 4 Bldg 5 Bldg 6 Bldg 7 Bld…" at bounding box center [292, 67] width 197 height 8
select select "56930"
select select "171677"
click option "Bldg 18" at bounding box center [0, 0] width 0 height 0
select select
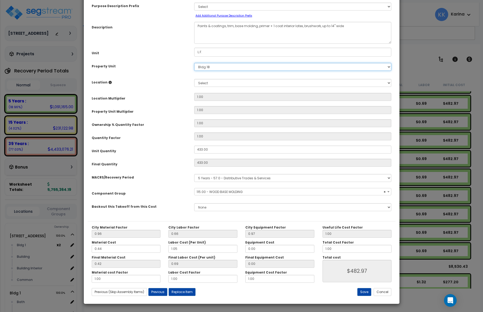
click at [194, 63] on select "Select 3620 Southmore Blvd Bldg 1 Bldg 2 Bldg 3 Bldg 4 Bldg 5 Bldg 6 Bldg 7 Bld…" at bounding box center [292, 67] width 197 height 8
select select "171678"
click option "Bldg 19" at bounding box center [0, 0] width 0 height 0
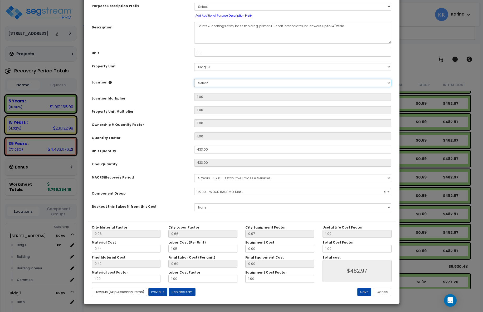
click at [194, 79] on select "Select Bldg 1 Building Building Interior Add Additional Location" at bounding box center [292, 83] width 197 height 8
select select "461"
click option "Building Interior" at bounding box center [0, 0] width 0 height 0
type input "1"
type input "433"
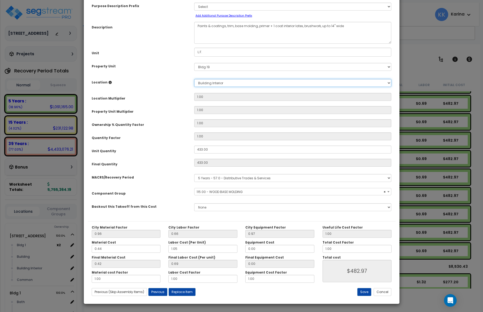
type input "$480.63"
click at [363, 291] on button "Save" at bounding box center [364, 292] width 14 height 8
type input "1.00"
type input "433.00"
type input "480.63"
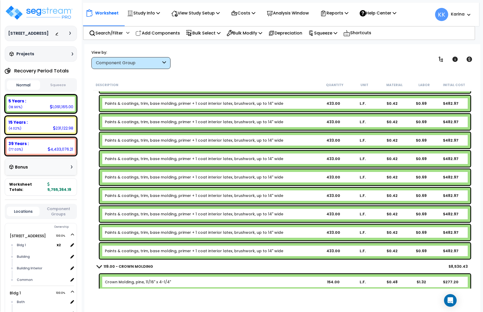
click at [198, 74] on div "Worksheet Study Info Study Setup Add Property Unit Template study Clone study KK" at bounding box center [282, 200] width 396 height 312
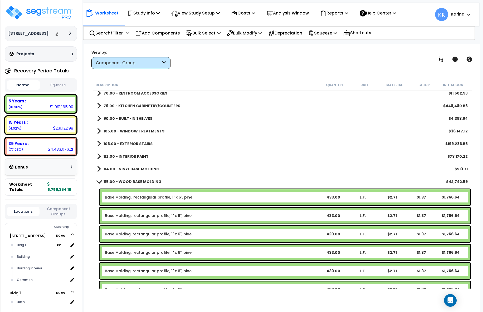
scroll to position [190, 0]
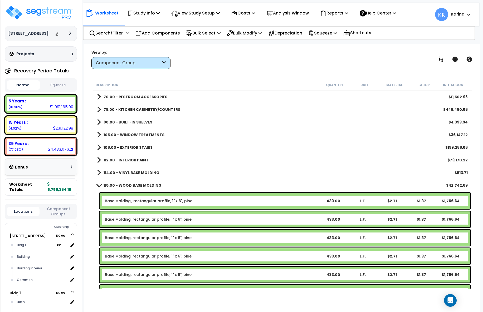
click at [99, 184] on span at bounding box center [98, 185] width 7 height 4
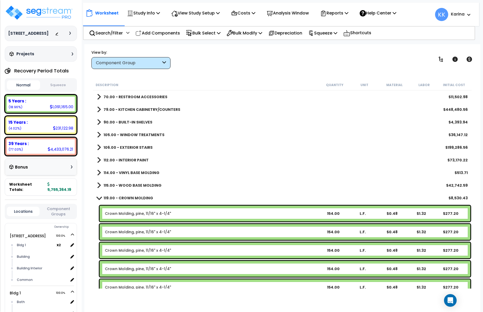
click at [98, 199] on span at bounding box center [98, 198] width 7 height 4
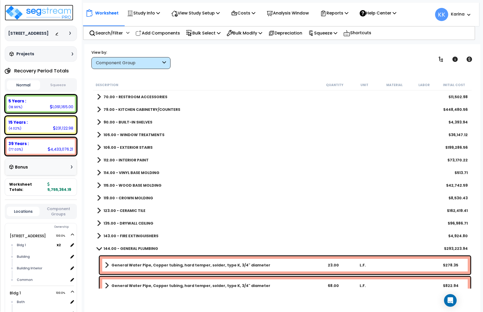
click at [48, 13] on img at bounding box center [39, 13] width 68 height 16
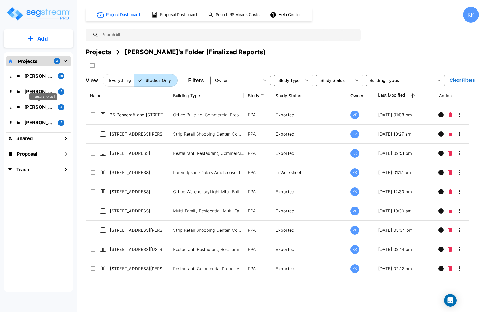
click at [40, 107] on p "[PERSON_NAME]" at bounding box center [39, 107] width 30 height 7
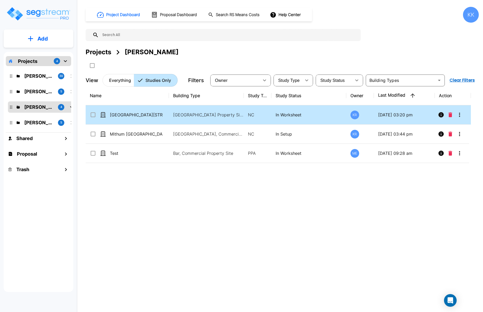
click at [133, 111] on td "[GEOGRAPHIC_DATA][STREET_ADDRESS]" at bounding box center [127, 114] width 83 height 19
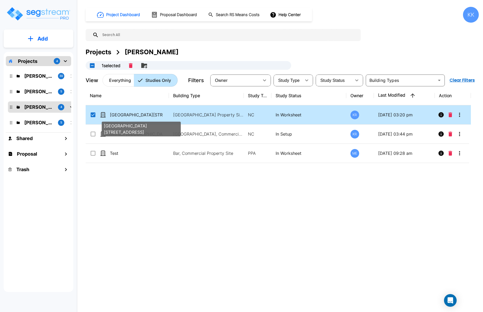
click at [133, 112] on p "[GEOGRAPHIC_DATA][STREET_ADDRESS]" at bounding box center [136, 115] width 53 height 6
checkbox input "false"
click at [133, 112] on p "[GEOGRAPHIC_DATA][STREET_ADDRESS]" at bounding box center [136, 115] width 53 height 6
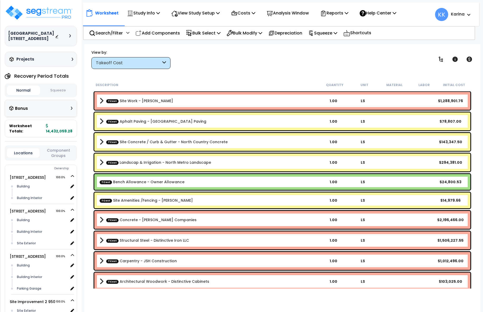
click at [134, 62] on div "Takeoff Cost" at bounding box center [128, 63] width 65 height 6
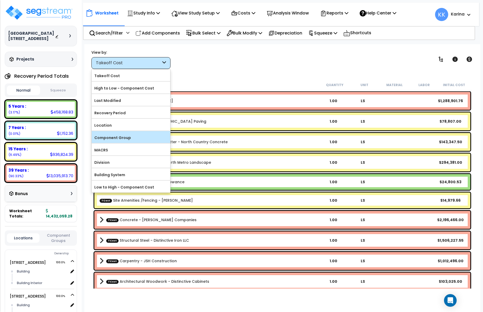
click at [126, 136] on label "Component Group" at bounding box center [131, 138] width 79 height 8
click at [0, 0] on input "Component Group" at bounding box center [0, 0] width 0 height 0
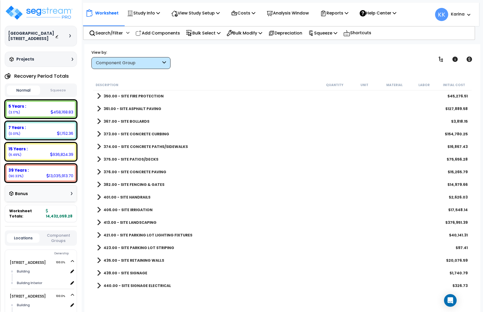
scroll to position [2184, 0]
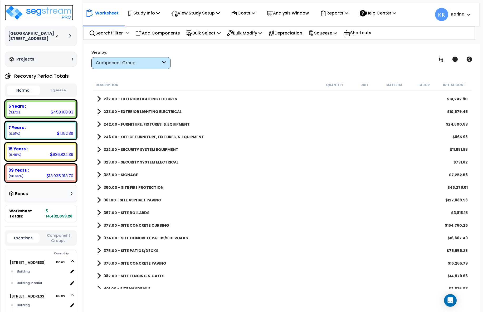
click at [44, 10] on img at bounding box center [39, 13] width 68 height 16
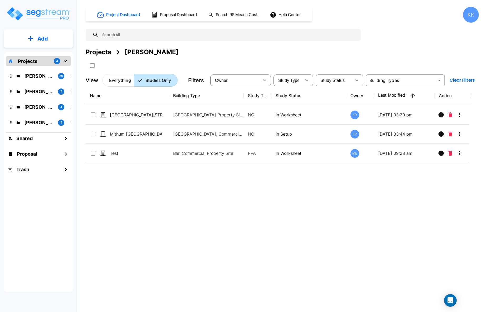
click at [111, 202] on div "Name Building Type Study Type Study Status Owner Last Modified Action 930 and […" at bounding box center [278, 183] width 385 height 194
